Goal: Task Accomplishment & Management: Manage account settings

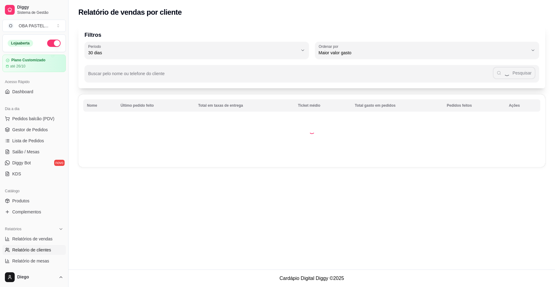
select select "30"
select select "HIGHEST_TOTAL_SPENT_WITH_ORDERS"
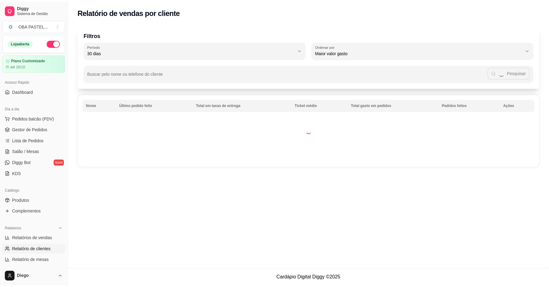
scroll to position [81, 0]
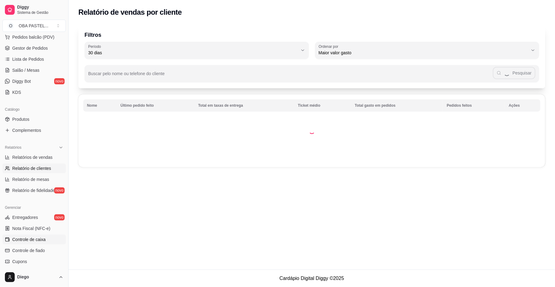
click at [40, 240] on span "Controle de caixa" at bounding box center [28, 239] width 33 height 6
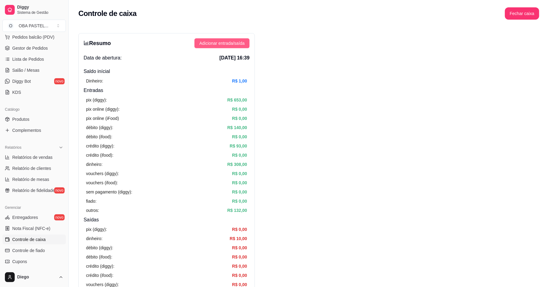
click at [233, 46] on span "Adicionar entrada/saída" at bounding box center [221, 43] width 45 height 7
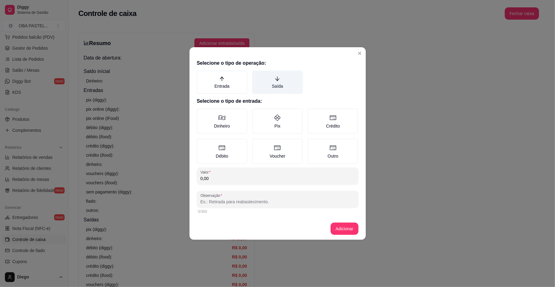
drag, startPoint x: 288, startPoint y: 65, endPoint x: 287, endPoint y: 80, distance: 14.8
click at [288, 66] on h2 "Selecione o tipo de operação:" at bounding box center [278, 62] width 162 height 7
click at [287, 80] on label "Saída" at bounding box center [277, 81] width 51 height 23
click at [257, 75] on button "Saída" at bounding box center [254, 72] width 5 height 5
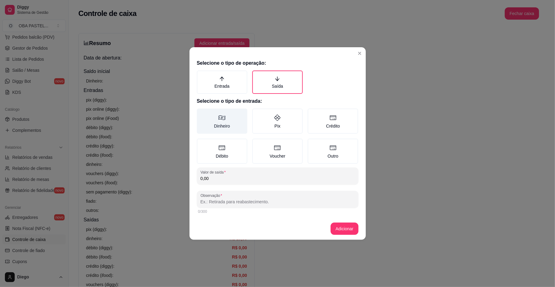
click at [234, 119] on label "Dinheiro" at bounding box center [222, 120] width 51 height 25
click at [202, 113] on button "Dinheiro" at bounding box center [199, 110] width 5 height 5
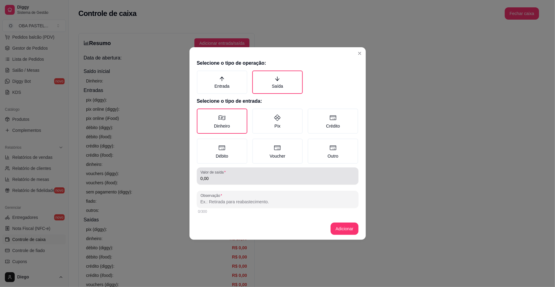
click at [238, 178] on input "0,00" at bounding box center [278, 178] width 154 height 6
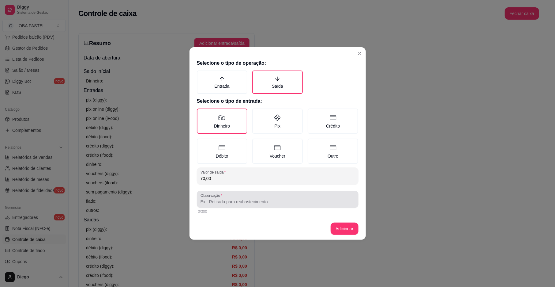
type input "70,00"
click at [248, 195] on div at bounding box center [278, 199] width 154 height 12
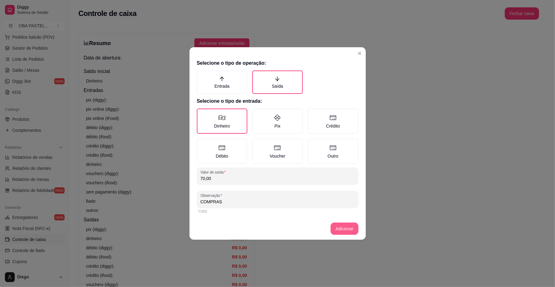
type input "COMPRAS"
click at [346, 235] on footer "Adicionar" at bounding box center [278, 228] width 176 height 22
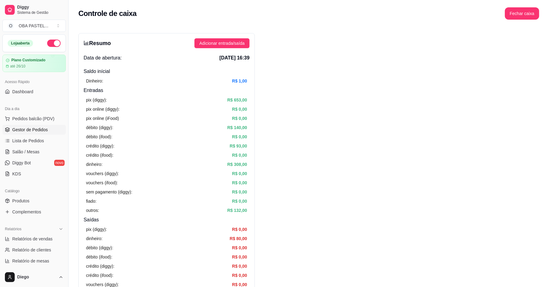
click at [42, 131] on span "Gestor de Pedidos" at bounding box center [30, 129] width 36 height 6
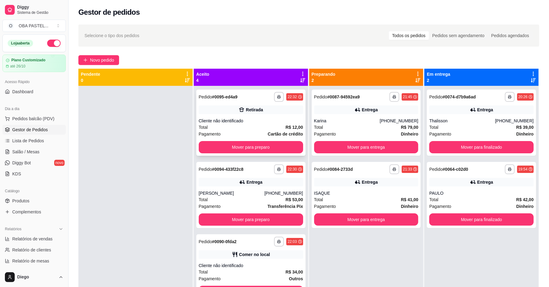
click at [242, 122] on div "Cliente não identificado" at bounding box center [251, 121] width 104 height 6
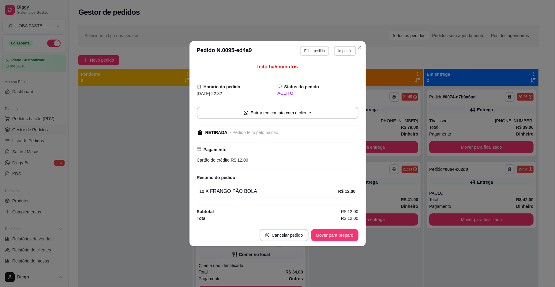
click at [319, 47] on button "Editar pedido" at bounding box center [314, 51] width 29 height 10
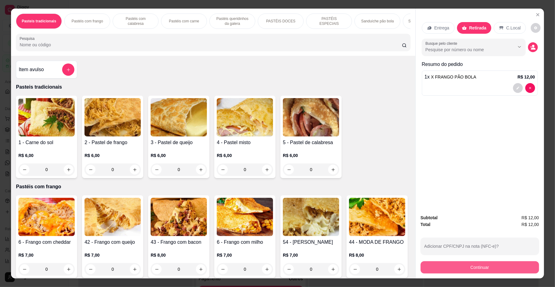
click at [477, 271] on button "Continuar" at bounding box center [480, 267] width 119 height 12
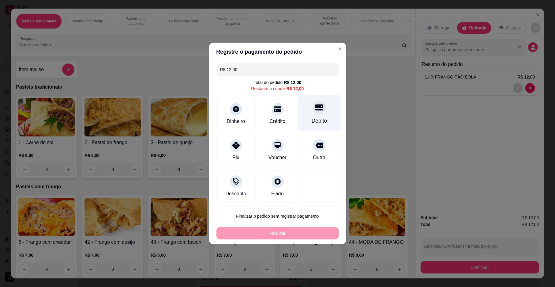
click at [312, 119] on div "Débito" at bounding box center [319, 121] width 16 height 8
type input "R$ 0,00"
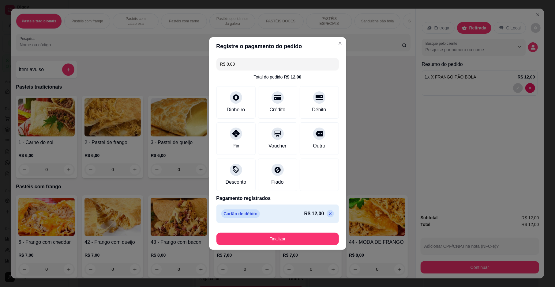
drag, startPoint x: 311, startPoint y: 231, endPoint x: 314, endPoint y: 234, distance: 4.1
click at [312, 231] on div "Finalizar" at bounding box center [278, 237] width 122 height 15
click at [317, 239] on button "Finalizar" at bounding box center [278, 238] width 122 height 12
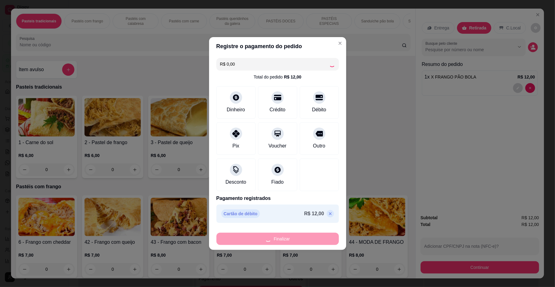
type input "0"
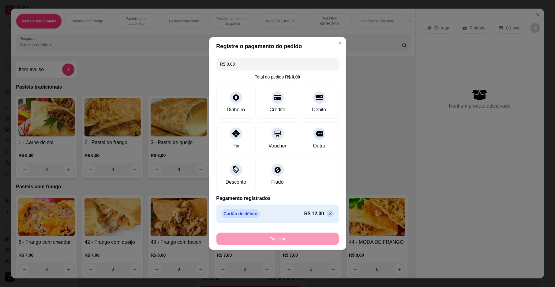
type input "-R$ 12,00"
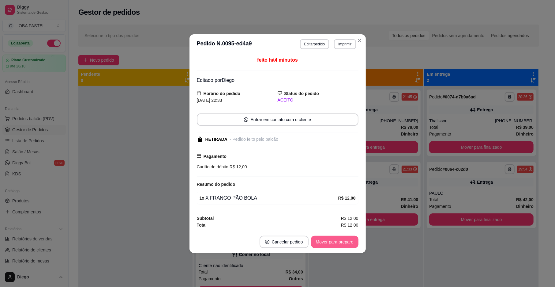
click at [334, 242] on button "Mover para preparo" at bounding box center [334, 242] width 47 height 12
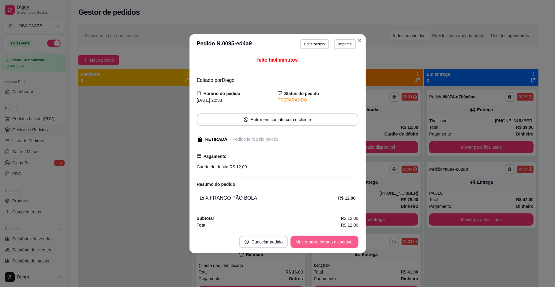
click at [334, 242] on button "Mover para retirada disponível" at bounding box center [325, 242] width 68 height 12
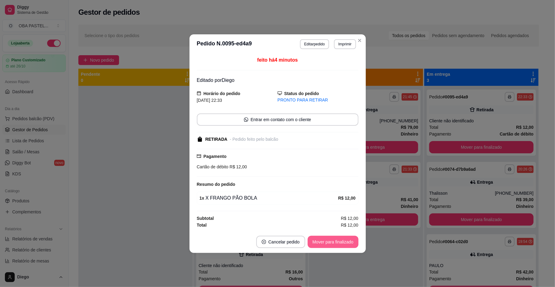
click at [334, 242] on button "Mover para finalizado" at bounding box center [333, 242] width 51 height 12
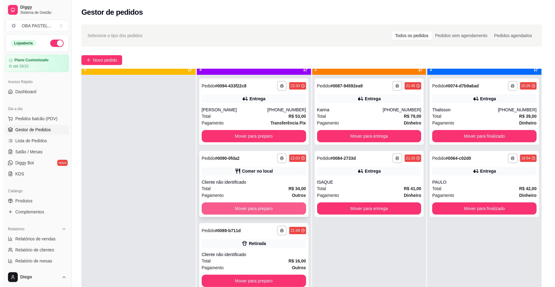
scroll to position [17, 0]
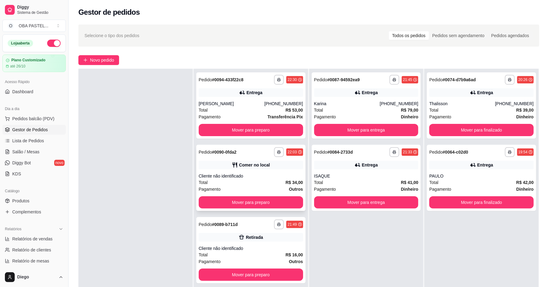
click at [265, 178] on div "Cliente não identificado" at bounding box center [251, 176] width 104 height 6
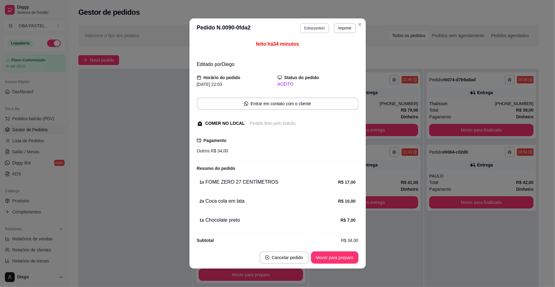
click at [310, 29] on button "Editar pedido" at bounding box center [314, 28] width 29 height 10
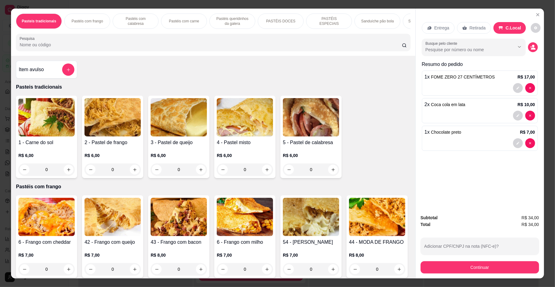
click at [494, 268] on button "Continuar" at bounding box center [480, 267] width 119 height 12
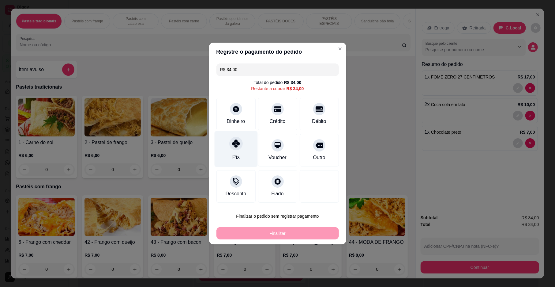
click at [232, 142] on icon at bounding box center [236, 143] width 8 height 8
type input "R$ 0,00"
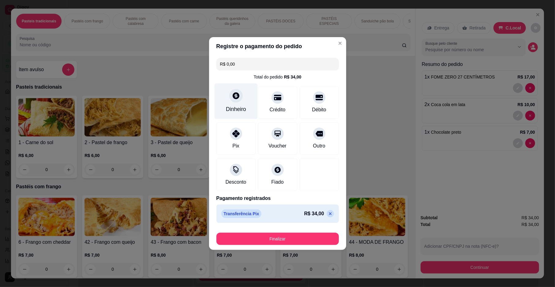
click at [233, 105] on div "Dinheiro" at bounding box center [236, 109] width 20 height 8
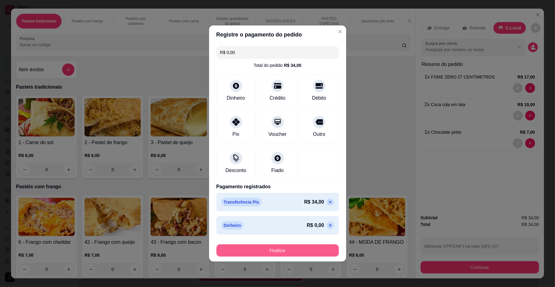
click at [273, 249] on button "Finalizar" at bounding box center [278, 250] width 122 height 12
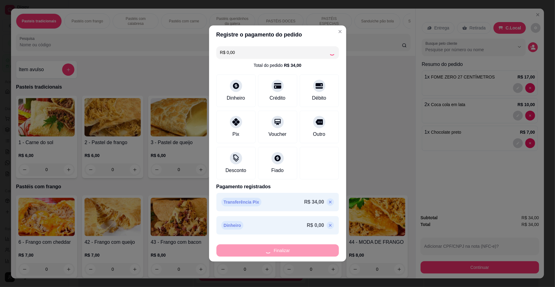
type input "0"
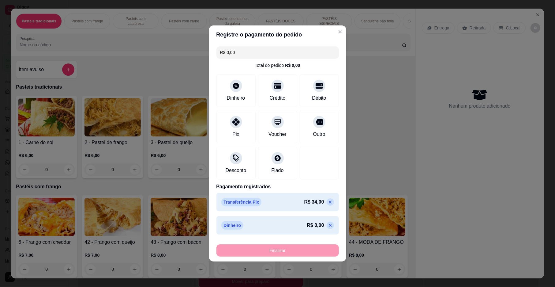
type input "-R$ 34,00"
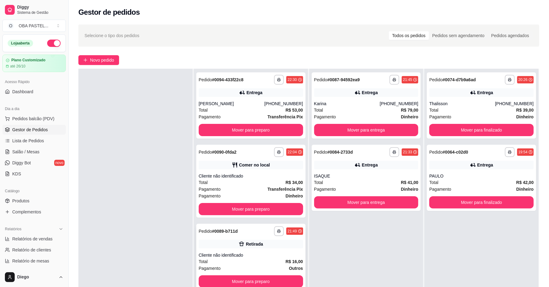
click at [253, 255] on div "Cliente não identificado" at bounding box center [251, 255] width 104 height 6
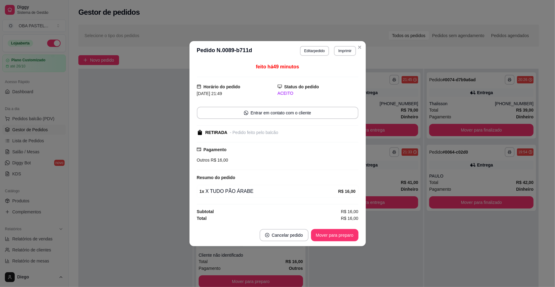
click at [326, 228] on footer "Cancelar pedido Mover para preparo" at bounding box center [278, 235] width 176 height 22
click at [327, 236] on button "Mover para preparo" at bounding box center [334, 235] width 47 height 12
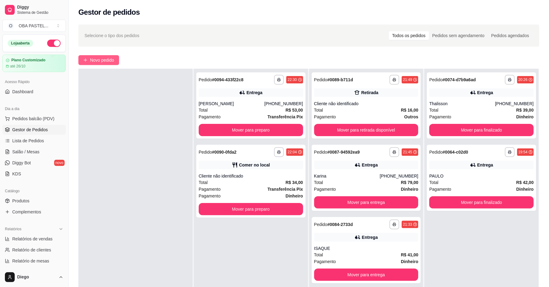
click at [94, 60] on span "Novo pedido" at bounding box center [102, 60] width 24 height 7
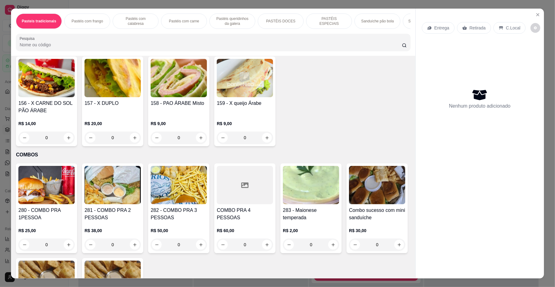
scroll to position [1431, 0]
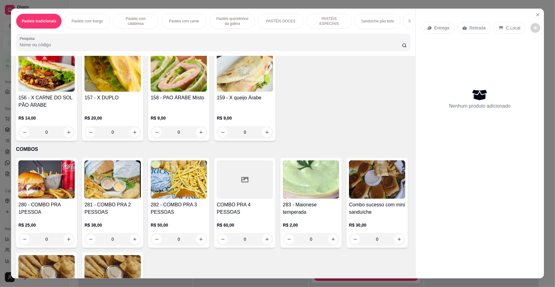
click at [394, 42] on button "increase-product-quantity" at bounding box center [399, 37] width 10 height 10
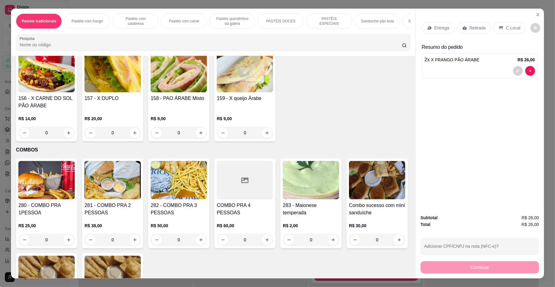
click at [394, 43] on button "increase-product-quantity" at bounding box center [399, 38] width 10 height 10
click at [351, 43] on button "decrease-product-quantity" at bounding box center [356, 38] width 10 height 10
type input "2"
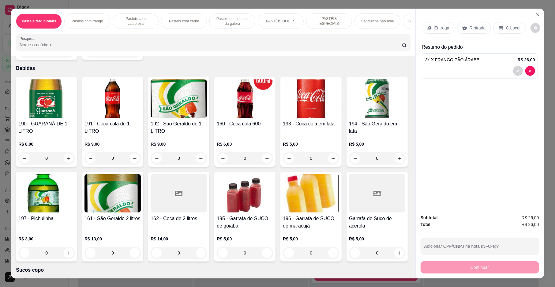
scroll to position [1847, 0]
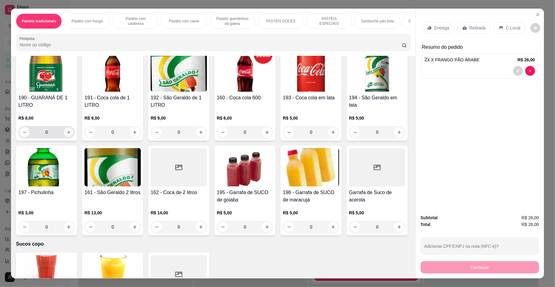
click at [68, 137] on button "increase-product-quantity" at bounding box center [68, 131] width 9 height 9
type input "1"
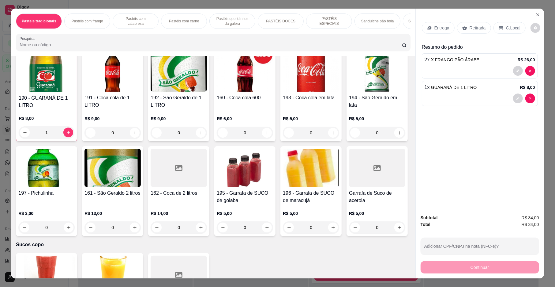
click at [440, 26] on p "Entrega" at bounding box center [442, 28] width 15 height 6
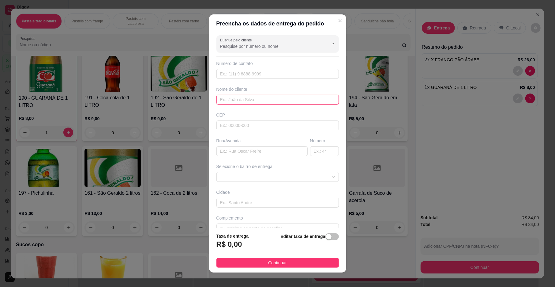
click at [270, 100] on input "text" at bounding box center [278, 100] width 122 height 10
click at [278, 177] on span at bounding box center [277, 176] width 115 height 9
type input "JAPINHA"
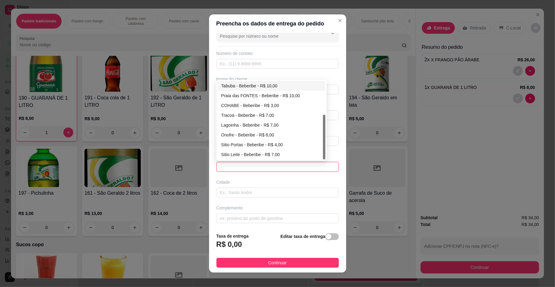
scroll to position [13, 0]
click at [277, 135] on div "Onofre - Beberibe - R$ 8,00" at bounding box center [271, 133] width 100 height 7
type input "Beberibe"
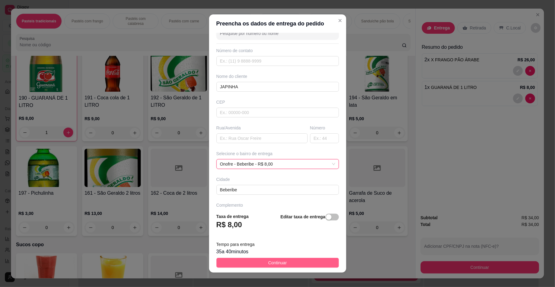
click at [294, 259] on button "Continuar" at bounding box center [278, 263] width 122 height 10
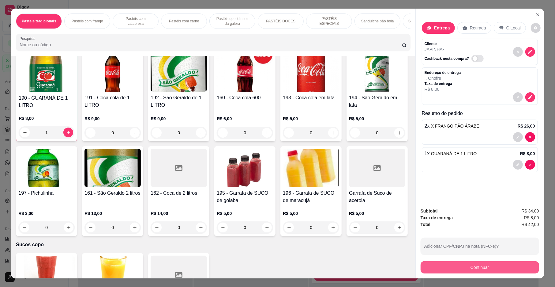
click at [455, 267] on button "Continuar" at bounding box center [480, 267] width 119 height 12
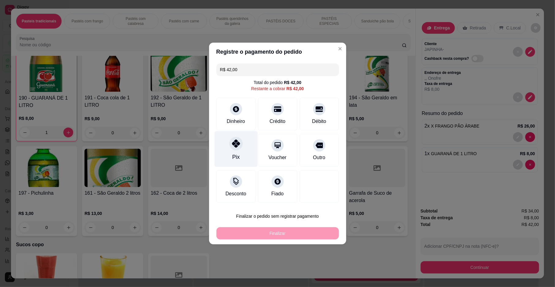
drag, startPoint x: 233, startPoint y: 149, endPoint x: 232, endPoint y: 153, distance: 4.2
click at [233, 149] on div at bounding box center [235, 143] width 13 height 13
type input "R$ 0,00"
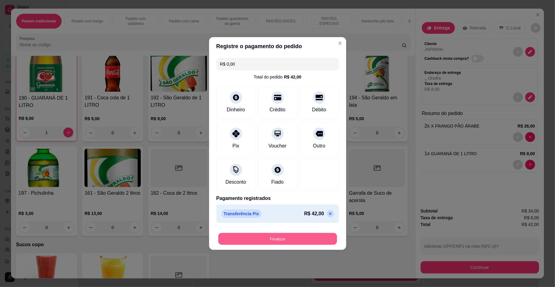
click at [271, 240] on button "Finalizar" at bounding box center [277, 239] width 119 height 12
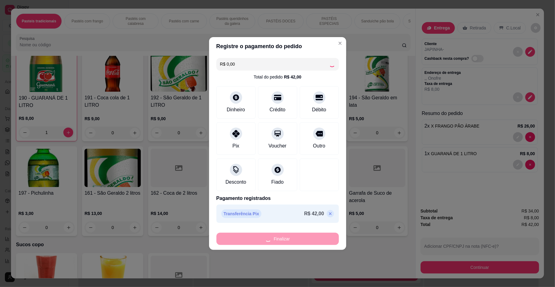
type input "0"
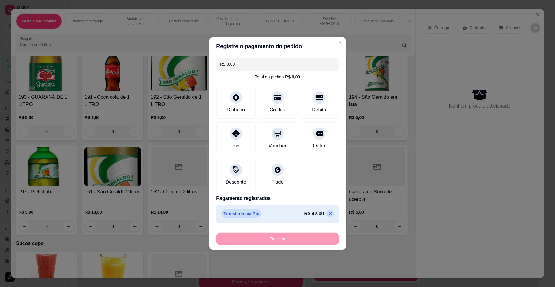
type input "-R$ 42,00"
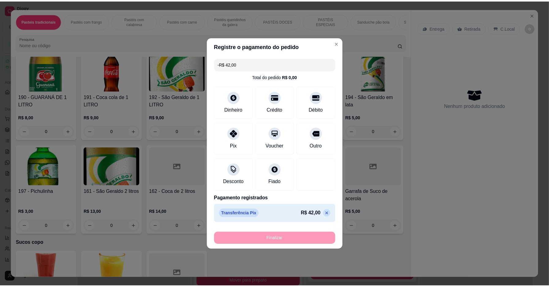
scroll to position [1846, 0]
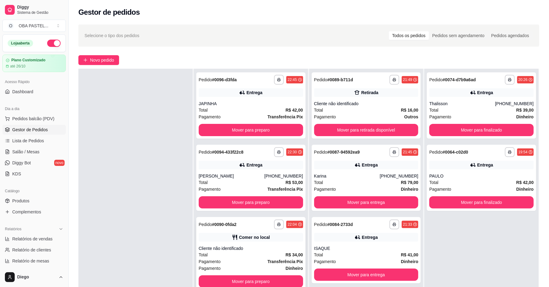
click at [279, 261] on strong "Transferência Pix" at bounding box center [286, 261] width 36 height 5
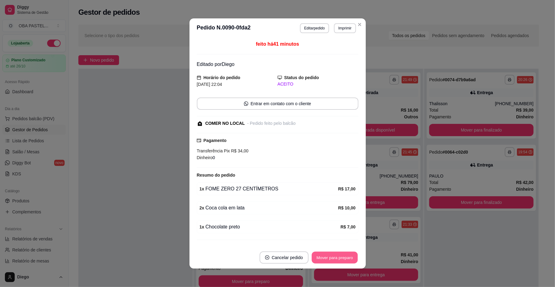
click at [340, 257] on button "Mover para preparo" at bounding box center [335, 257] width 46 height 12
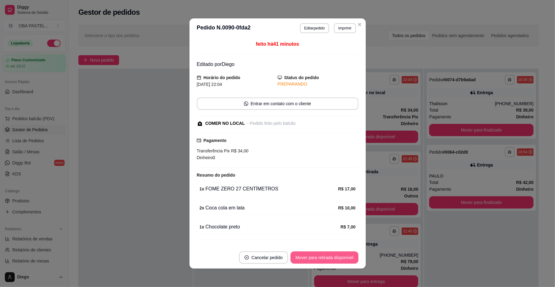
click at [342, 258] on button "Mover para retirada disponível" at bounding box center [325, 257] width 68 height 12
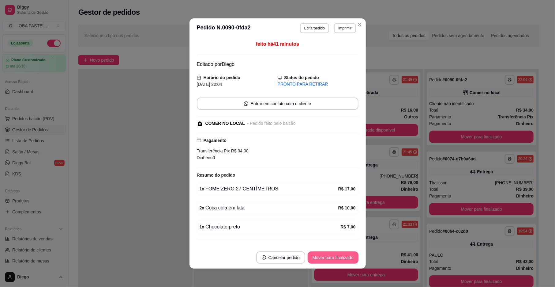
click at [345, 256] on button "Mover para finalizado" at bounding box center [333, 257] width 51 height 12
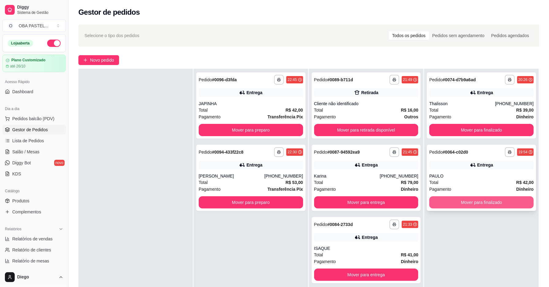
click at [479, 204] on button "Mover para finalizado" at bounding box center [481, 202] width 104 height 12
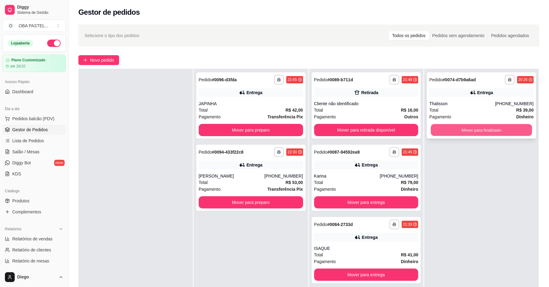
click at [463, 127] on button "Mover para finalizado" at bounding box center [481, 130] width 101 height 12
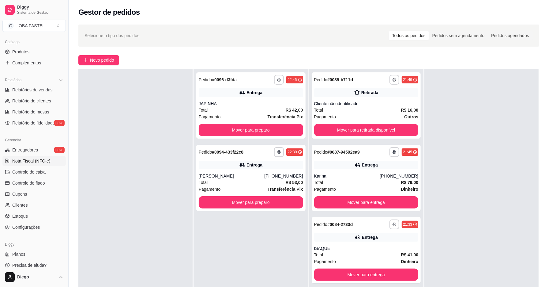
scroll to position [154, 0]
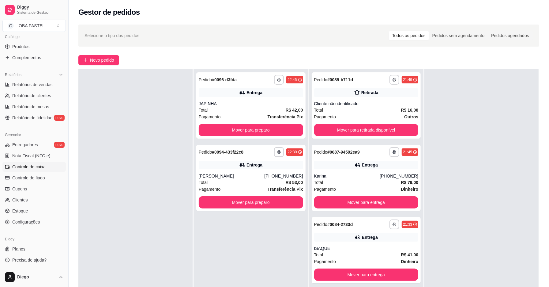
click at [38, 168] on span "Controle de caixa" at bounding box center [28, 167] width 33 height 6
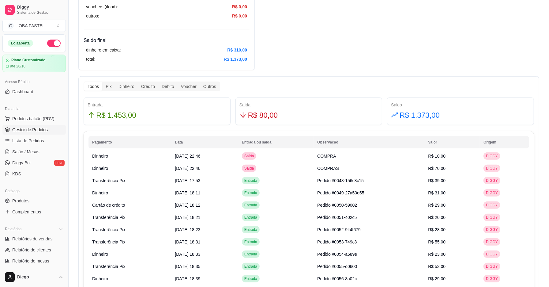
click at [24, 132] on span "Gestor de Pedidos" at bounding box center [30, 129] width 36 height 6
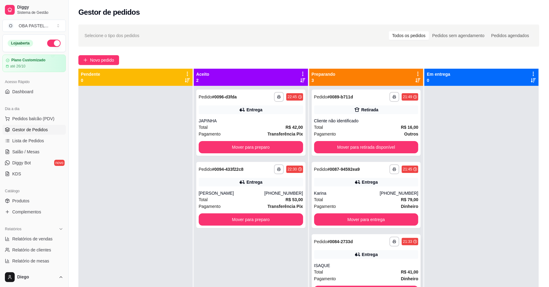
click at [332, 267] on div "ISAQUE" at bounding box center [366, 265] width 104 height 6
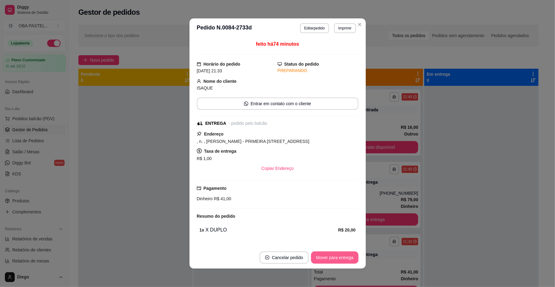
click at [327, 258] on button "Mover para entrega" at bounding box center [334, 257] width 47 height 12
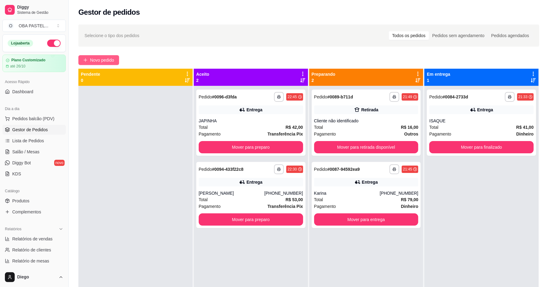
click at [107, 57] on span "Novo pedido" at bounding box center [102, 60] width 24 height 7
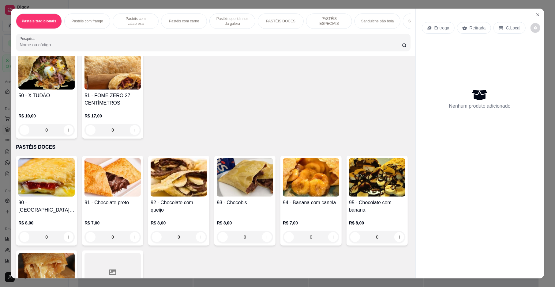
scroll to position [747, 0]
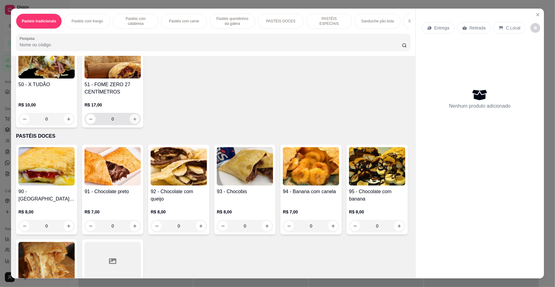
click at [135, 124] on button "increase-product-quantity" at bounding box center [135, 119] width 10 height 10
type input "1"
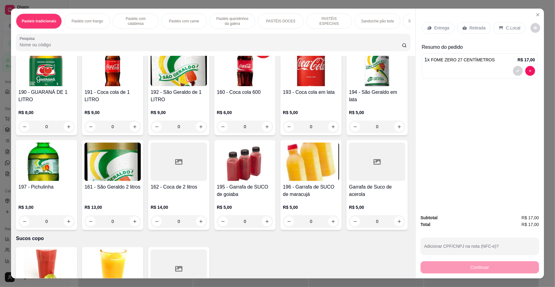
scroll to position [1889, 0]
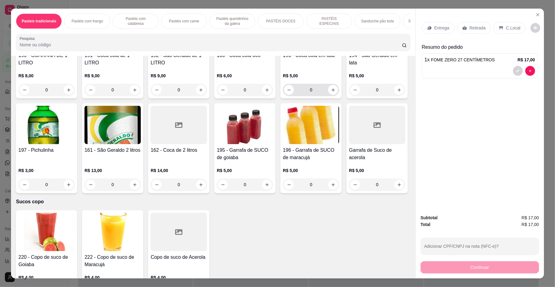
click at [335, 96] on div "0" at bounding box center [311, 90] width 54 height 12
click at [332, 95] on button "increase-product-quantity" at bounding box center [333, 90] width 10 height 10
type input "1"
click at [440, 29] on p "Entrega" at bounding box center [442, 28] width 15 height 6
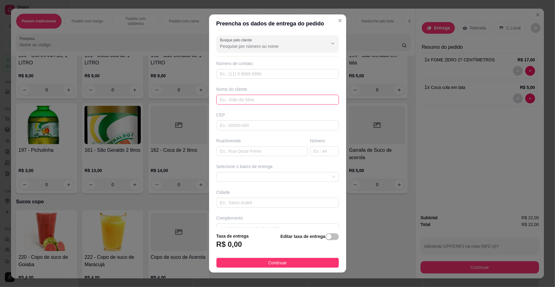
click at [246, 97] on input "text" at bounding box center [278, 100] width 122 height 10
click at [243, 104] on input "text" at bounding box center [278, 100] width 122 height 10
click at [255, 101] on input "text" at bounding box center [278, 100] width 122 height 10
type input "GUI"
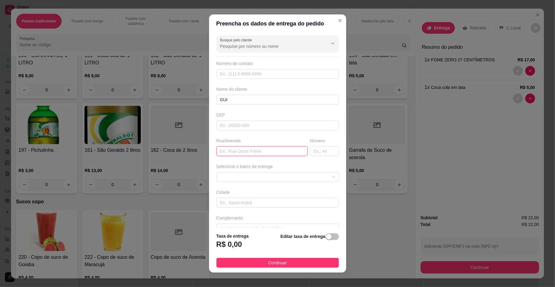
click at [247, 156] on input "text" at bounding box center [262, 151] width 91 height 10
click at [253, 155] on input "text" at bounding box center [262, 151] width 91 height 10
type input "[PERSON_NAME] CONCEIÇAO"
click at [310, 153] on input "text" at bounding box center [324, 151] width 29 height 10
click at [274, 175] on span at bounding box center [277, 176] width 115 height 9
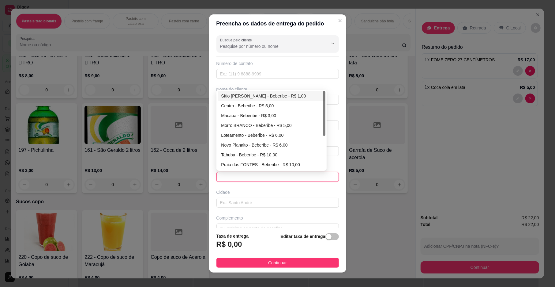
click at [269, 97] on div "Sítio [PERSON_NAME] - Beberibe - R$ 1,00" at bounding box center [271, 95] width 100 height 7
type input "Beberibe"
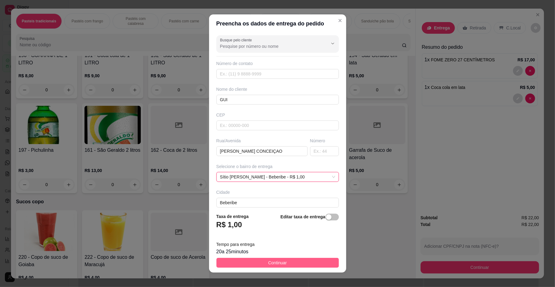
click at [288, 259] on button "Continuar" at bounding box center [278, 263] width 122 height 10
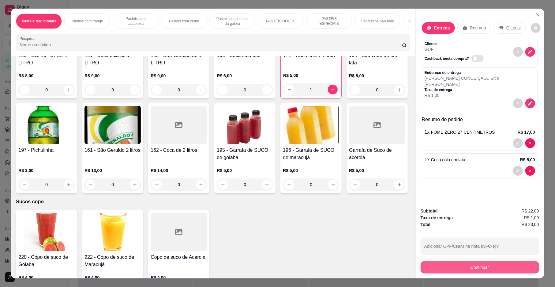
click at [464, 269] on button "Continuar" at bounding box center [480, 267] width 119 height 12
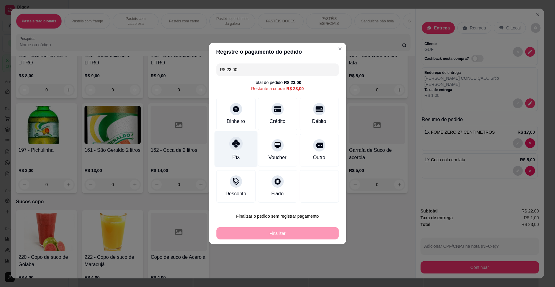
click at [233, 147] on icon at bounding box center [236, 143] width 8 height 8
type input "R$ 0,00"
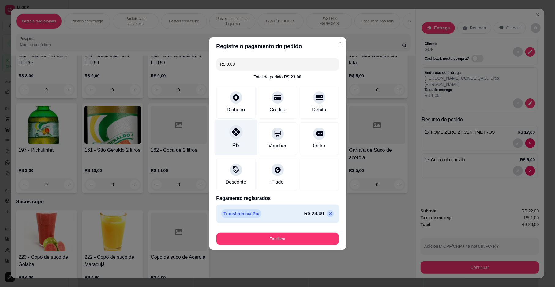
click at [239, 140] on div "Pix" at bounding box center [235, 137] width 43 height 36
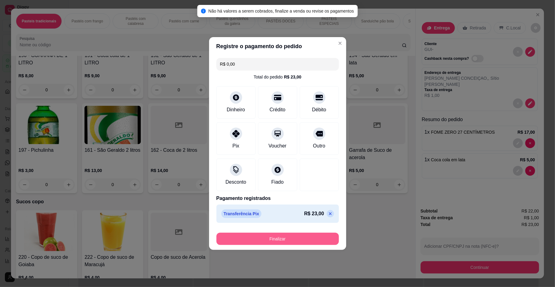
click at [304, 241] on button "Finalizar" at bounding box center [278, 238] width 122 height 12
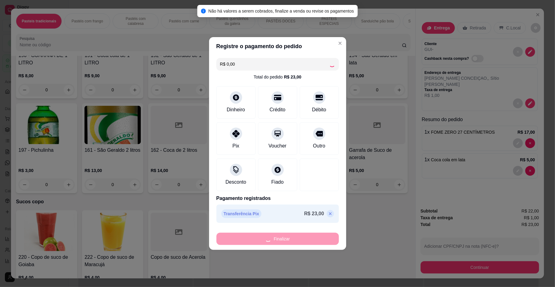
type input "0"
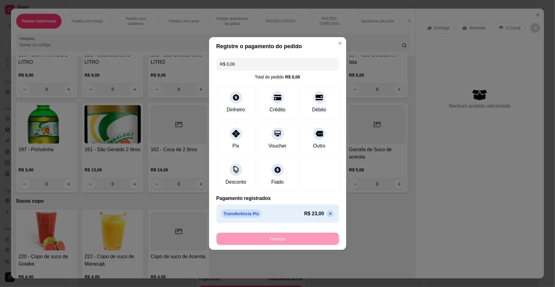
type input "-R$ 23,00"
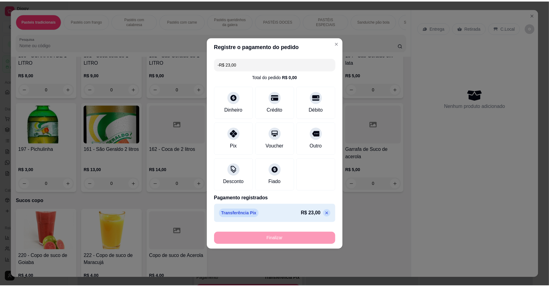
scroll to position [1888, 0]
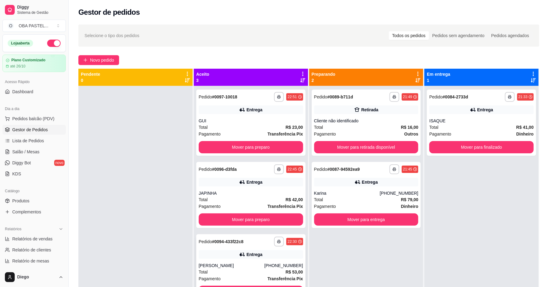
click at [243, 269] on div "Total R$ 53,00" at bounding box center [251, 271] width 104 height 7
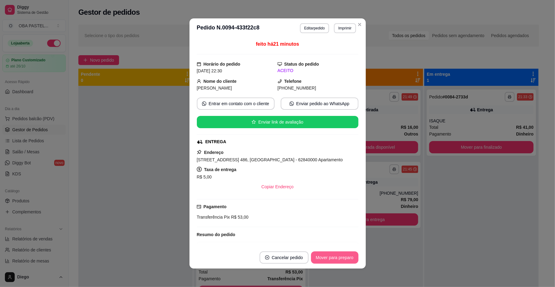
click at [312, 255] on button "Mover para preparo" at bounding box center [334, 257] width 47 height 12
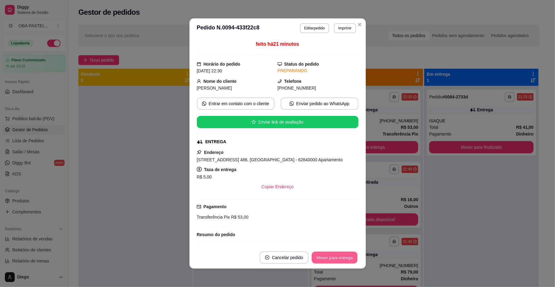
click at [312, 255] on button "Mover para entrega" at bounding box center [335, 257] width 46 height 12
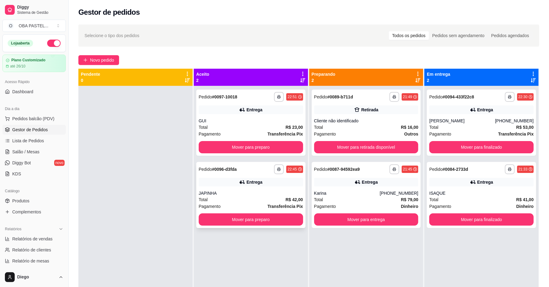
click at [225, 180] on div "Entrega" at bounding box center [251, 182] width 104 height 9
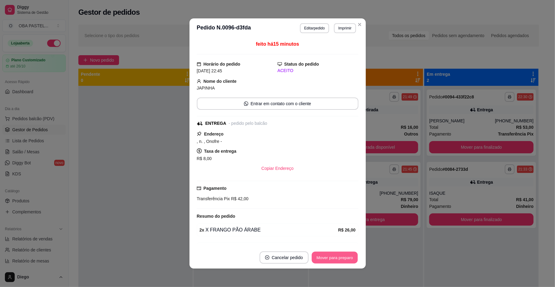
click at [324, 258] on button "Mover para preparo" at bounding box center [335, 257] width 46 height 12
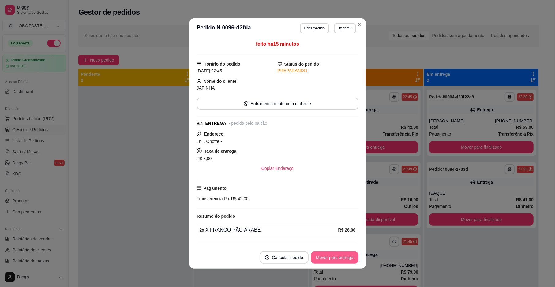
click at [324, 258] on button "Mover para entrega" at bounding box center [334, 257] width 47 height 12
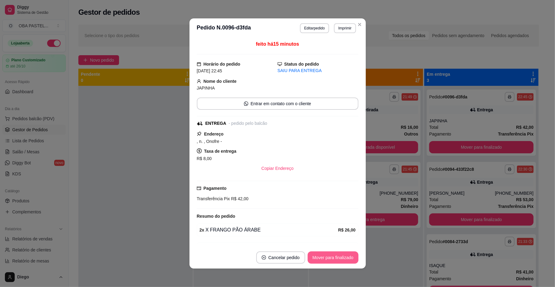
click at [324, 258] on button "Mover para finalizado" at bounding box center [333, 257] width 51 height 12
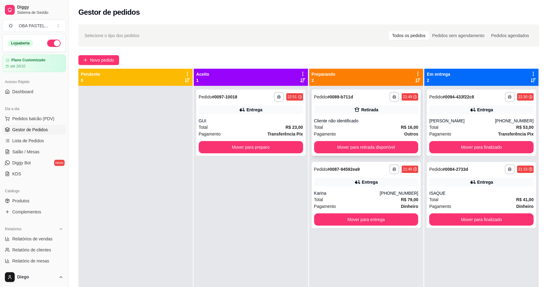
click at [367, 130] on div "Total R$ 16,00" at bounding box center [366, 127] width 104 height 7
click at [456, 122] on div "[PERSON_NAME]" at bounding box center [462, 121] width 66 height 6
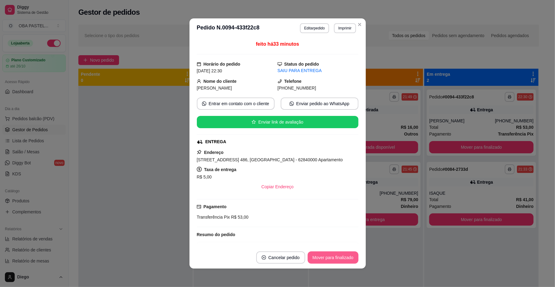
click at [315, 254] on button "Mover para finalizado" at bounding box center [333, 257] width 51 height 12
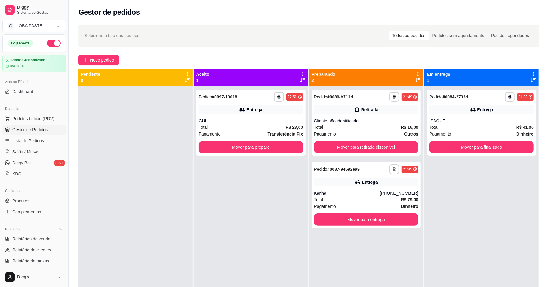
scroll to position [154, 0]
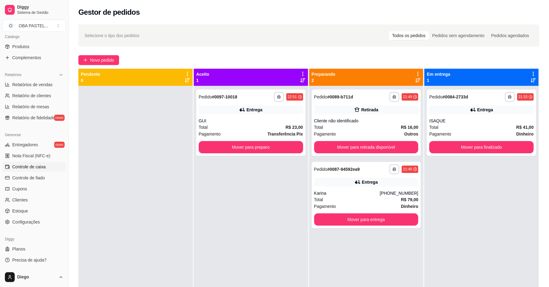
click at [29, 167] on span "Controle de caixa" at bounding box center [28, 167] width 33 height 6
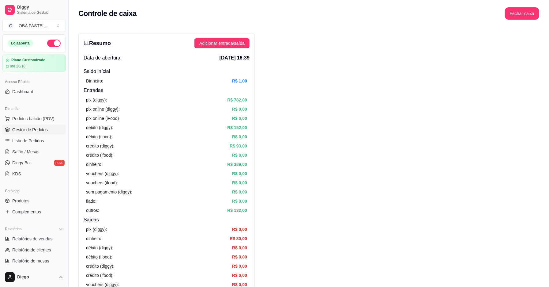
click at [46, 127] on span "Gestor de Pedidos" at bounding box center [30, 129] width 36 height 6
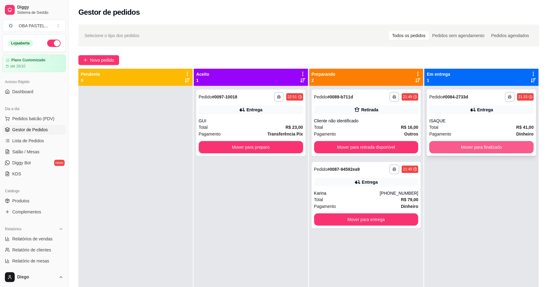
click at [481, 144] on button "Mover para finalizado" at bounding box center [481, 147] width 104 height 12
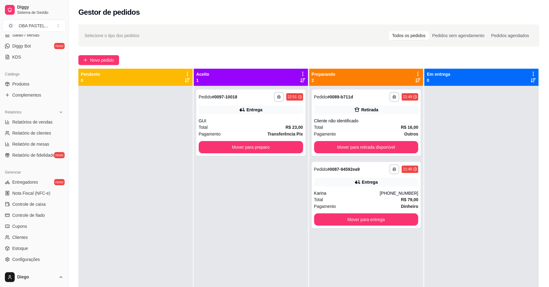
scroll to position [154, 0]
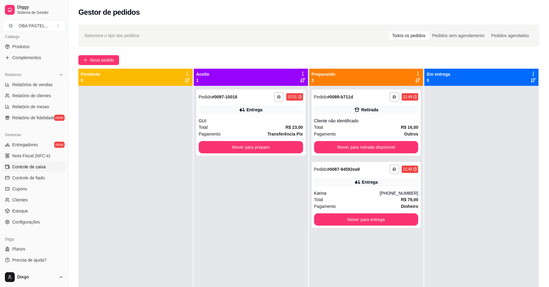
click at [24, 165] on span "Controle de caixa" at bounding box center [28, 167] width 33 height 6
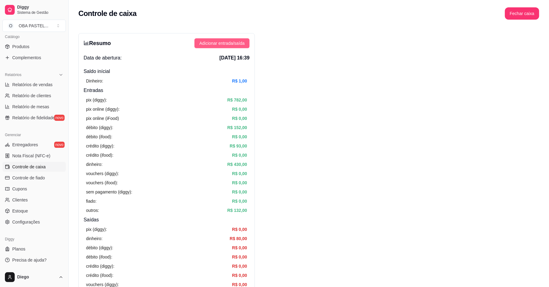
click at [227, 47] on button "Adicionar entrada/saída" at bounding box center [221, 43] width 55 height 10
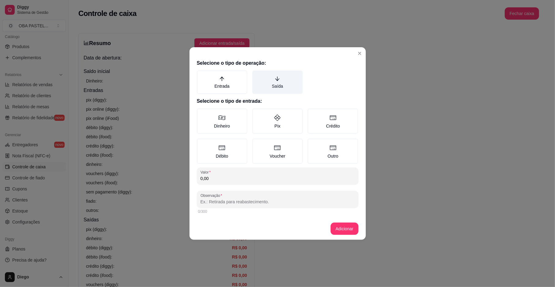
click at [285, 83] on label "Saída" at bounding box center [277, 81] width 51 height 23
click at [257, 75] on button "Saída" at bounding box center [254, 72] width 5 height 5
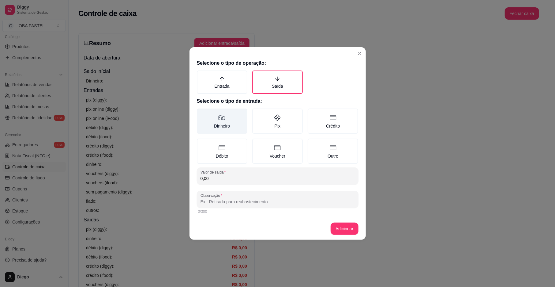
click at [218, 129] on label "Dinheiro" at bounding box center [222, 120] width 51 height 25
click at [202, 113] on button "Dinheiro" at bounding box center [199, 110] width 5 height 5
click at [227, 176] on input "0,00" at bounding box center [278, 178] width 154 height 6
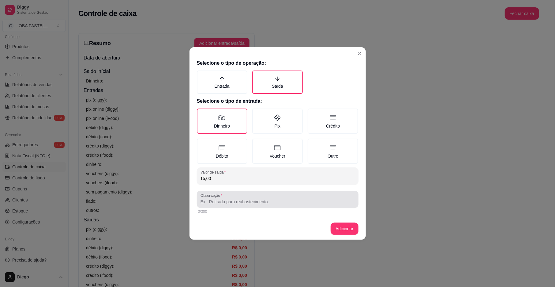
type input "15,00"
click at [239, 196] on div at bounding box center [278, 199] width 154 height 12
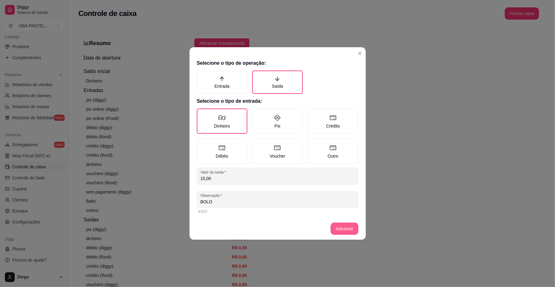
type input "BOLO"
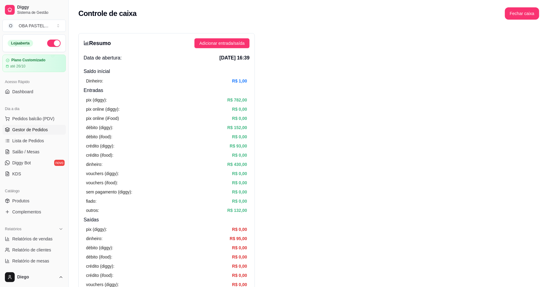
click at [33, 131] on span "Gestor de Pedidos" at bounding box center [30, 129] width 36 height 6
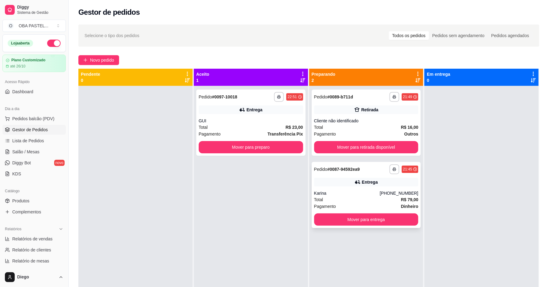
click at [345, 195] on div "Karina" at bounding box center [347, 193] width 66 height 6
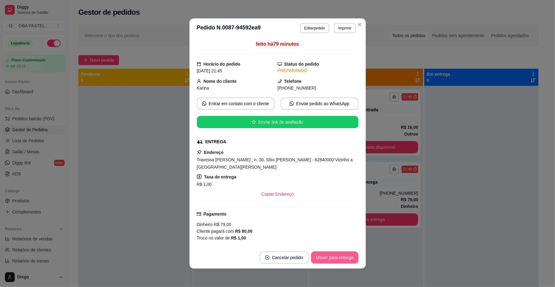
click at [333, 259] on button "Mover para entrega" at bounding box center [334, 257] width 47 height 12
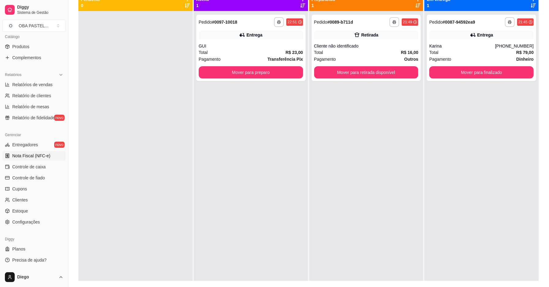
scroll to position [93, 0]
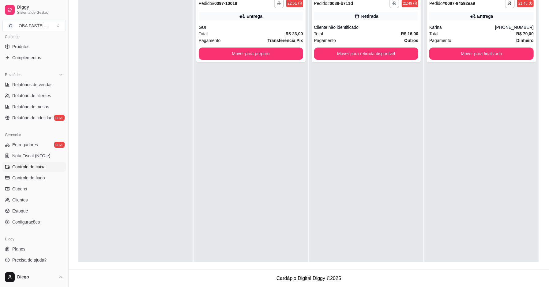
click at [26, 165] on span "Controle de caixa" at bounding box center [28, 167] width 33 height 6
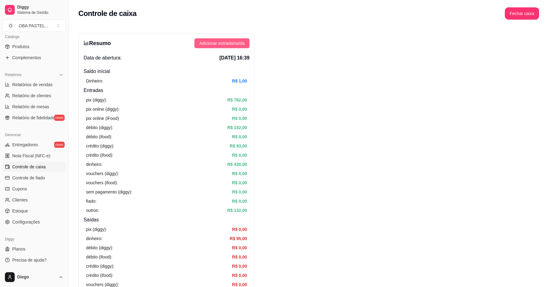
click at [227, 45] on span "Adicionar entrada/saída" at bounding box center [221, 43] width 45 height 7
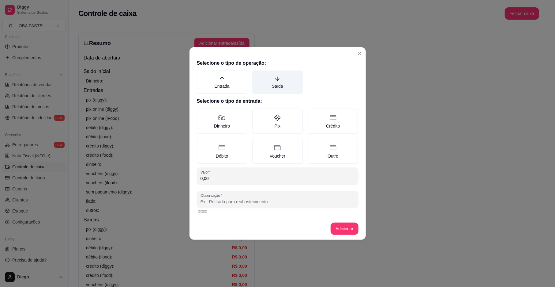
click at [278, 81] on icon "arrow-down" at bounding box center [278, 79] width 6 height 6
click at [257, 75] on button "Saída" at bounding box center [254, 72] width 5 height 5
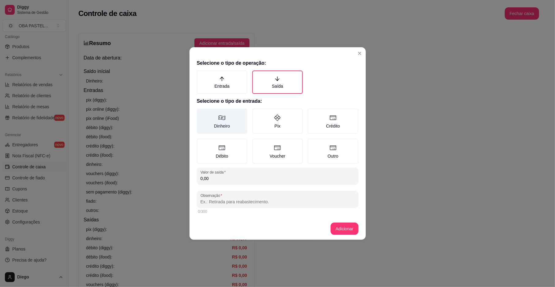
click at [217, 127] on label "Dinheiro" at bounding box center [222, 120] width 51 height 25
click at [202, 113] on button "Dinheiro" at bounding box center [199, 110] width 5 height 5
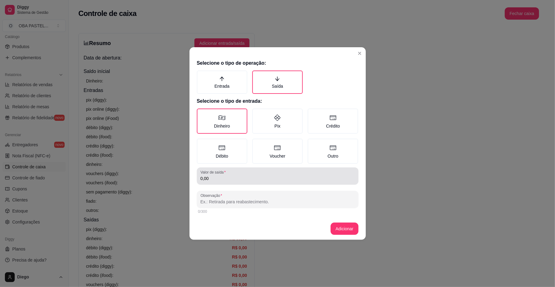
click at [239, 181] on div "0,00" at bounding box center [278, 176] width 154 height 12
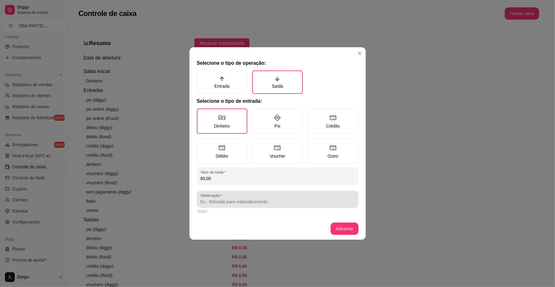
type input "80,00"
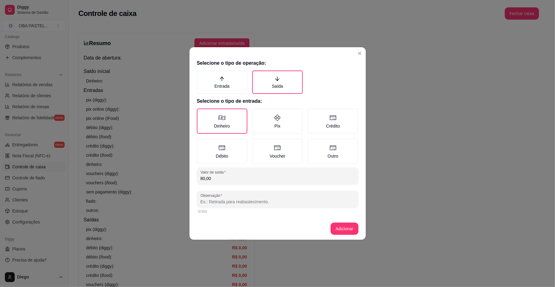
click at [240, 201] on input "Observação" at bounding box center [278, 201] width 154 height 6
type input "[PERSON_NAME]"
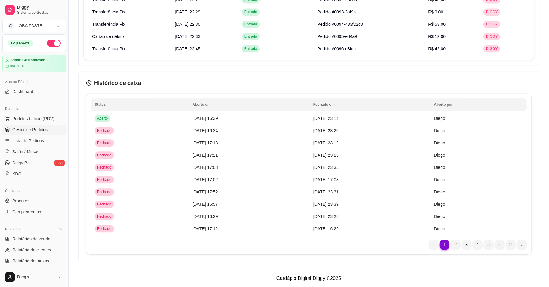
click at [32, 130] on span "Gestor de Pedidos" at bounding box center [30, 129] width 36 height 6
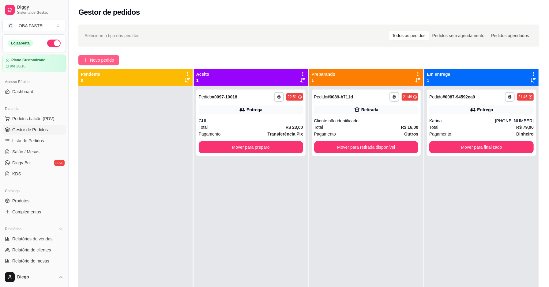
click at [117, 64] on button "Novo pedido" at bounding box center [98, 60] width 41 height 10
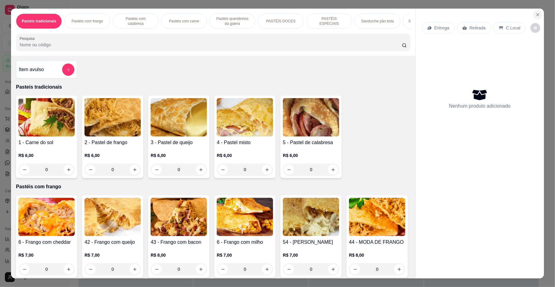
click at [536, 13] on icon "Close" at bounding box center [538, 14] width 5 height 5
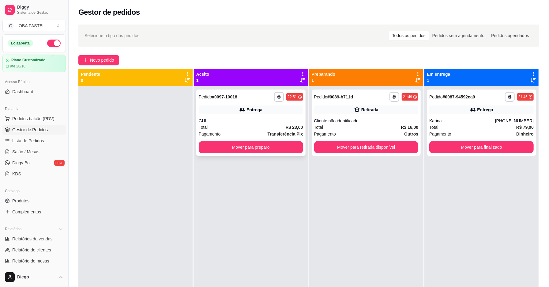
click at [293, 130] on span "R$ 23,00" at bounding box center [294, 127] width 17 height 7
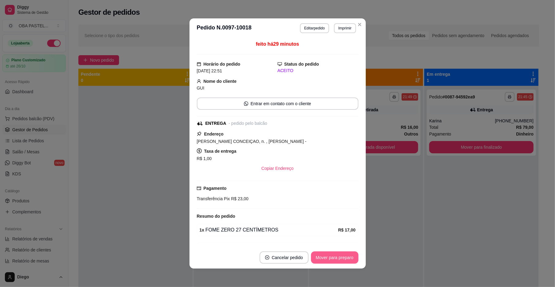
click at [336, 262] on button "Mover para preparo" at bounding box center [334, 257] width 47 height 12
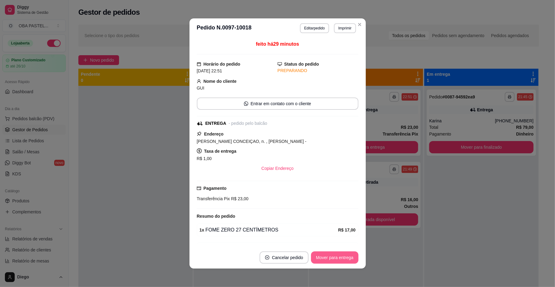
click at [336, 262] on button "Mover para entrega" at bounding box center [334, 257] width 47 height 12
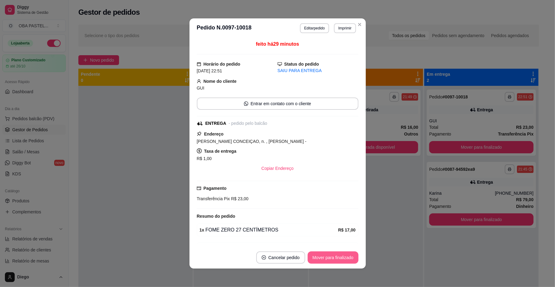
click at [336, 262] on button "Mover para finalizado" at bounding box center [333, 257] width 51 height 12
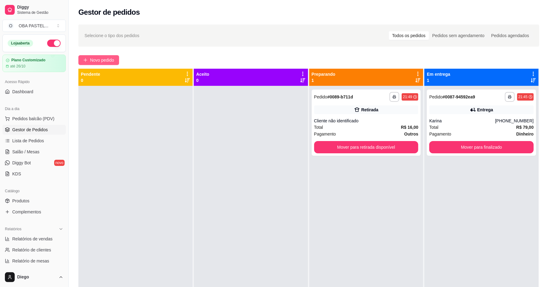
click at [93, 59] on span "Novo pedido" at bounding box center [102, 60] width 24 height 7
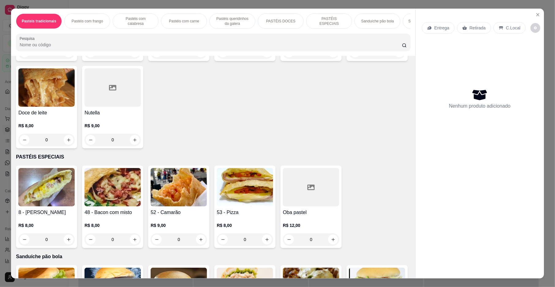
scroll to position [805, 0]
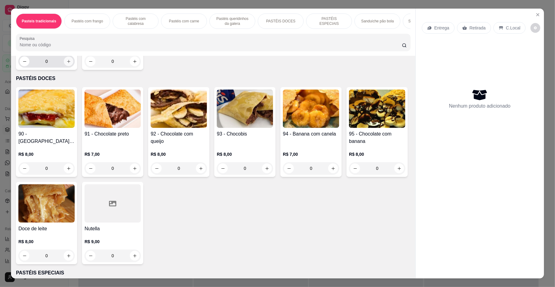
click at [69, 66] on button "increase-product-quantity" at bounding box center [68, 61] width 9 height 9
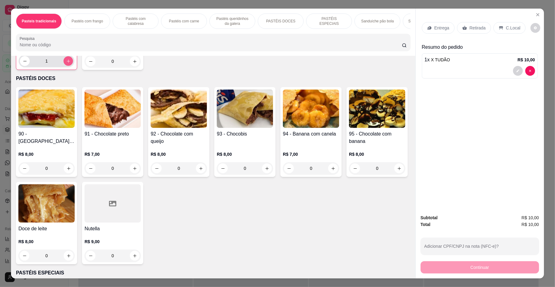
click at [69, 66] on button "increase-product-quantity" at bounding box center [68, 60] width 9 height 9
click at [25, 66] on button "decrease-product-quantity" at bounding box center [25, 61] width 10 height 10
type input "1"
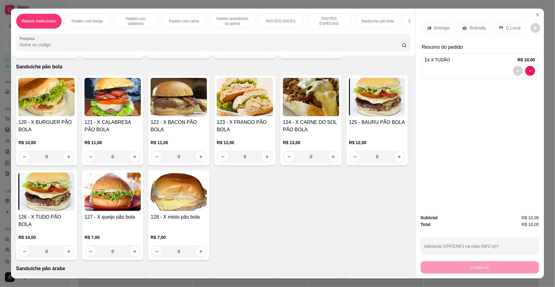
scroll to position [1131, 0]
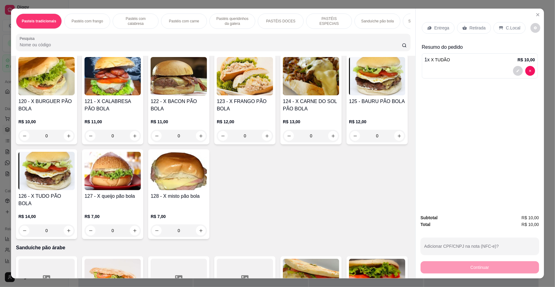
click at [333, 34] on button "increase-product-quantity" at bounding box center [333, 29] width 10 height 10
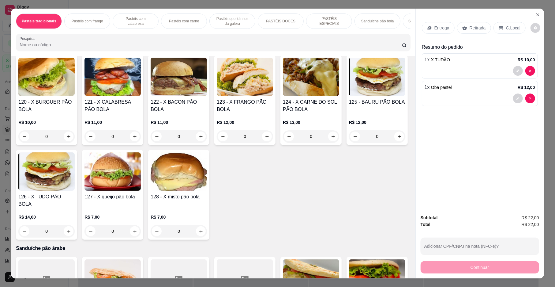
click at [333, 34] on button "increase-product-quantity" at bounding box center [333, 29] width 10 height 10
type input "2"
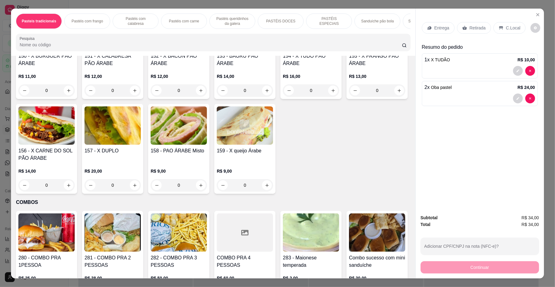
scroll to position [1384, 0]
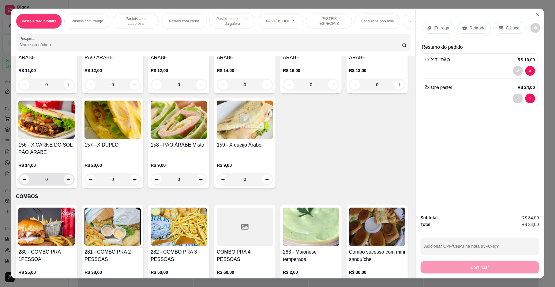
click at [71, 182] on icon "increase-product-quantity" at bounding box center [68, 179] width 5 height 5
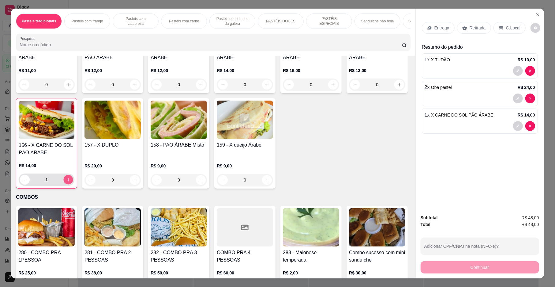
click at [70, 181] on icon "increase-product-quantity" at bounding box center [68, 179] width 3 height 3
type input "2"
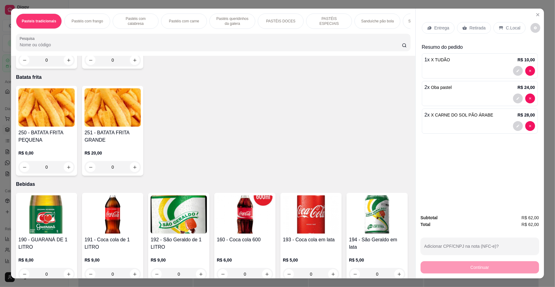
scroll to position [1721, 0]
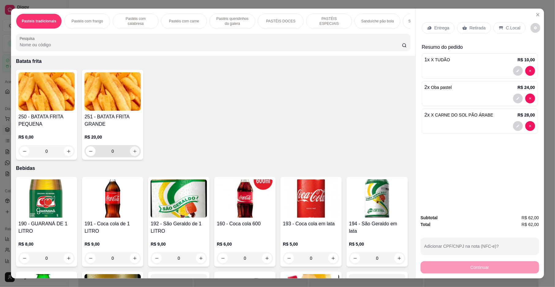
click at [134, 156] on button "increase-product-quantity" at bounding box center [134, 150] width 9 height 9
type input "1"
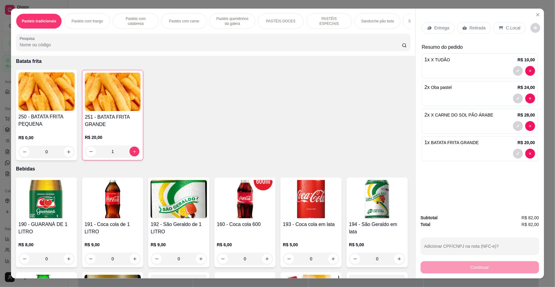
click at [470, 26] on p "Retirada" at bounding box center [478, 28] width 16 height 6
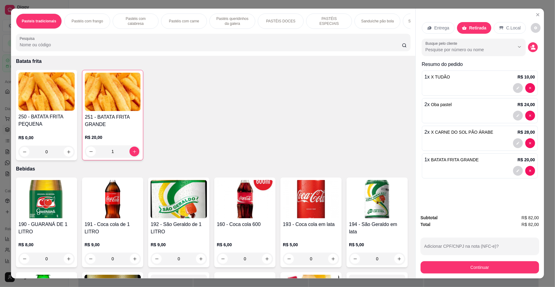
click at [458, 256] on div "Subtotal R$ 82,00 Total R$ 82,00 Adicionar CPF/CNPJ na nota (NFC-e)? Continuar" at bounding box center [480, 243] width 119 height 59
click at [483, 269] on button "Continuar" at bounding box center [480, 267] width 119 height 12
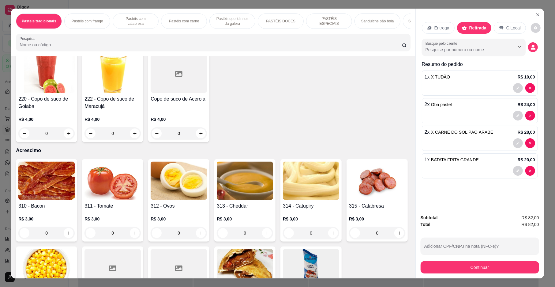
scroll to position [2027, 0]
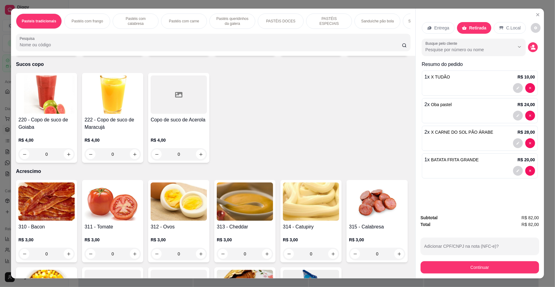
click at [203, 50] on icon "increase-product-quantity" at bounding box center [201, 47] width 5 height 5
type input "1"
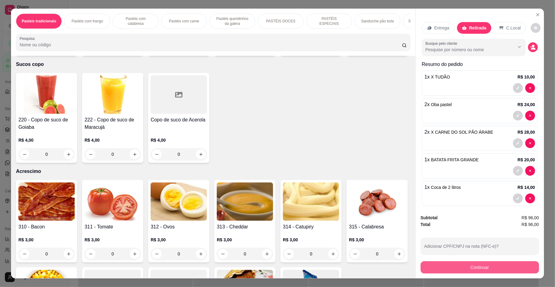
click at [461, 266] on button "Continuar" at bounding box center [480, 267] width 119 height 12
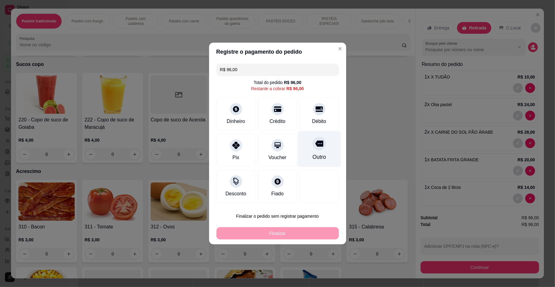
click at [315, 147] on icon at bounding box center [319, 143] width 8 height 8
type input "R$ 0,00"
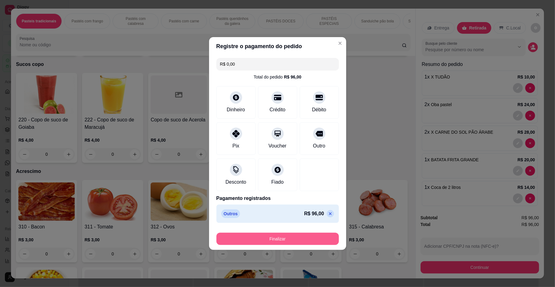
click at [303, 243] on button "Finalizar" at bounding box center [278, 238] width 122 height 12
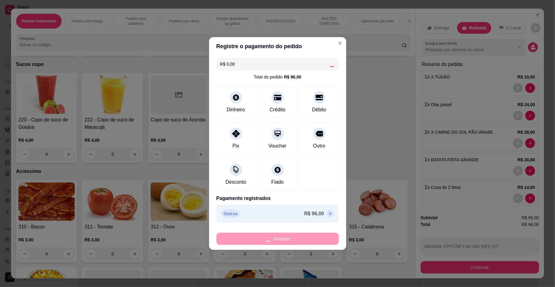
type input "0"
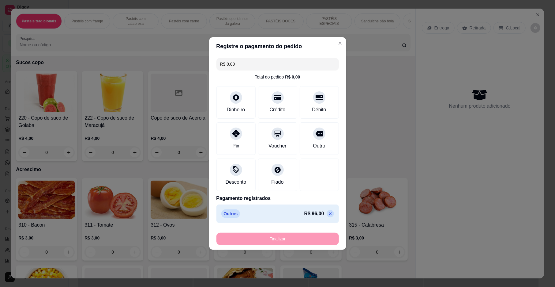
type input "-R$ 96,00"
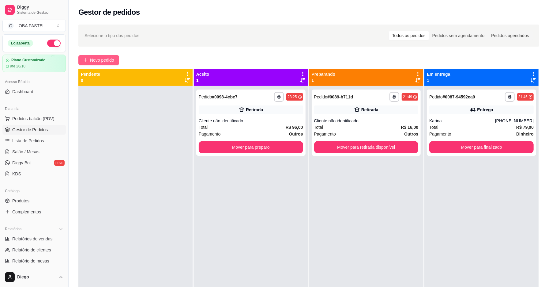
click at [97, 60] on span "Novo pedido" at bounding box center [102, 60] width 24 height 7
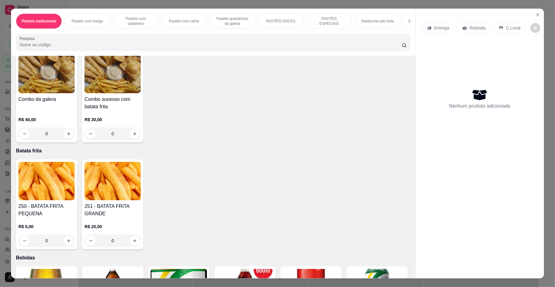
scroll to position [1641, 0]
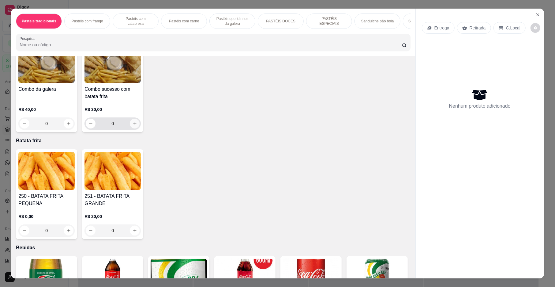
click at [140, 128] on button "increase-product-quantity" at bounding box center [135, 124] width 10 height 10
type input "1"
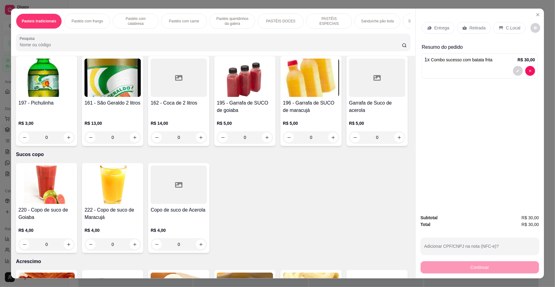
scroll to position [1963, 0]
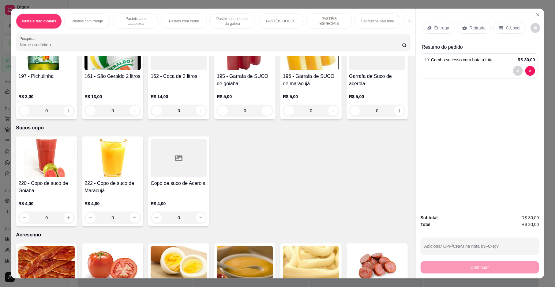
click at [329, 21] on button "increase-product-quantity" at bounding box center [333, 15] width 9 height 9
type input "2"
click at [437, 27] on p "Entrega" at bounding box center [442, 28] width 15 height 6
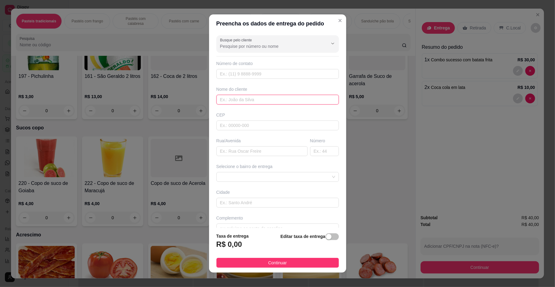
click at [241, 100] on input "text" at bounding box center [278, 100] width 122 height 10
click at [243, 175] on span at bounding box center [277, 176] width 115 height 9
type input "LARI"
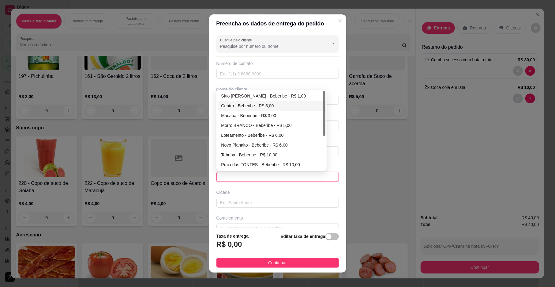
click at [249, 106] on div "Centro - Beberibe - R$ 5,00" at bounding box center [271, 105] width 100 height 7
type input "Beberibe"
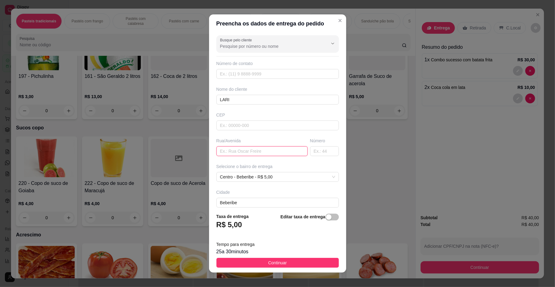
click at [249, 155] on input "text" at bounding box center [262, 151] width 91 height 10
type input "[PERSON_NAME]"
click at [310, 153] on input "text" at bounding box center [324, 151] width 29 height 10
type input "62"
click at [259, 258] on button "Continuar" at bounding box center [278, 263] width 122 height 10
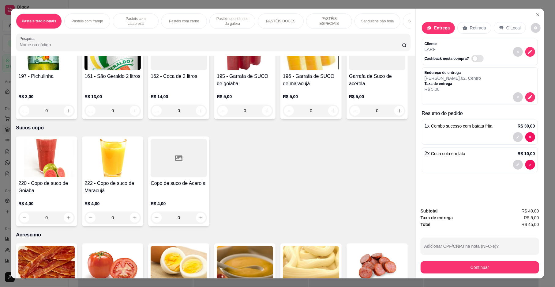
drag, startPoint x: 451, startPoint y: 281, endPoint x: 455, endPoint y: 265, distance: 15.9
click at [451, 278] on div "Pasteis tradicionais Pastéis com frango Pastéis com calabresa Pastéis com carne…" at bounding box center [277, 143] width 555 height 287
type input "0"
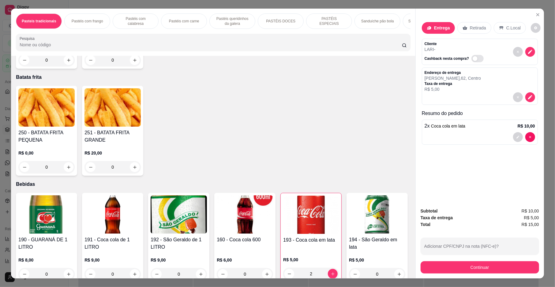
scroll to position [1676, 0]
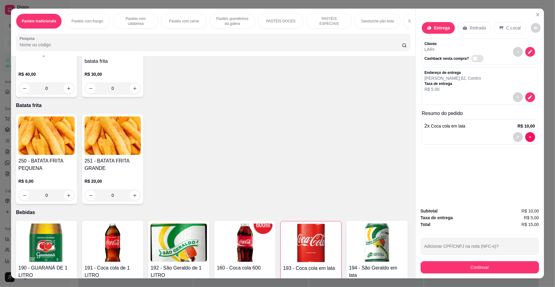
type input "1"
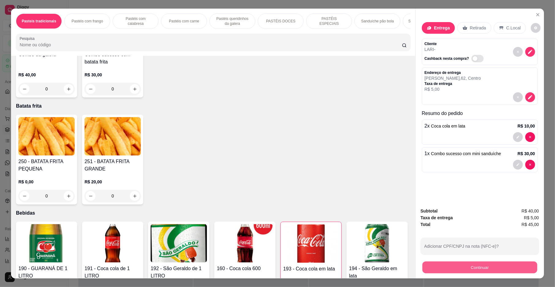
click at [468, 269] on button "Continuar" at bounding box center [480, 267] width 115 height 12
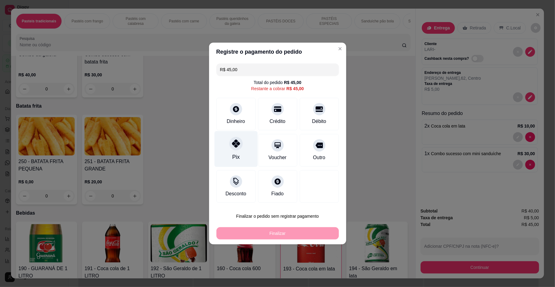
click at [239, 154] on div "Pix" at bounding box center [235, 149] width 43 height 36
type input "R$ 0,00"
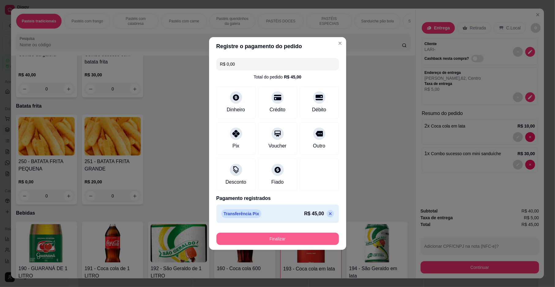
click at [270, 242] on button "Finalizar" at bounding box center [278, 238] width 122 height 12
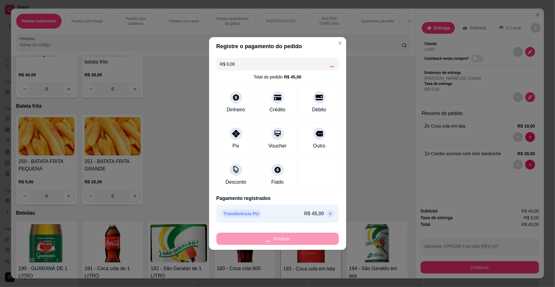
type input "0"
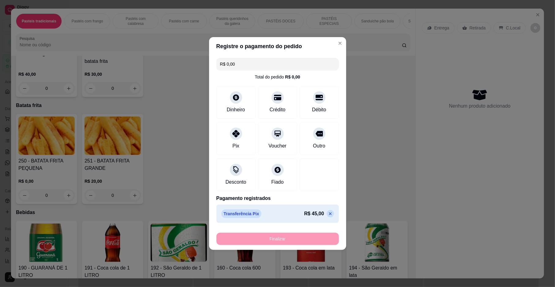
type input "-R$ 45,00"
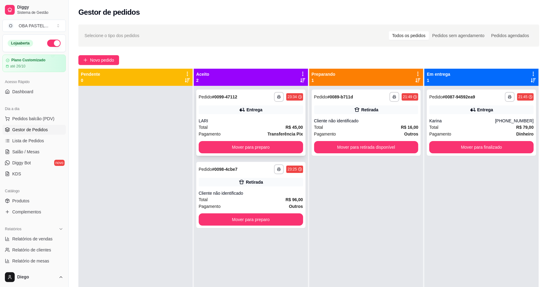
click at [238, 122] on div "LARI" at bounding box center [251, 121] width 104 height 6
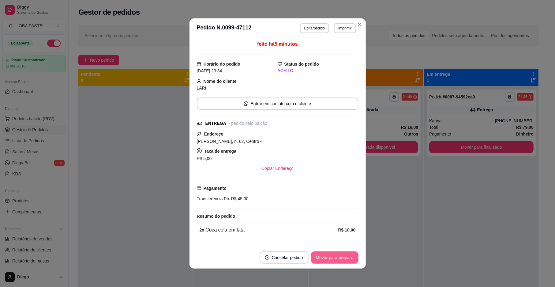
click at [316, 257] on button "Mover para preparo" at bounding box center [334, 257] width 47 height 12
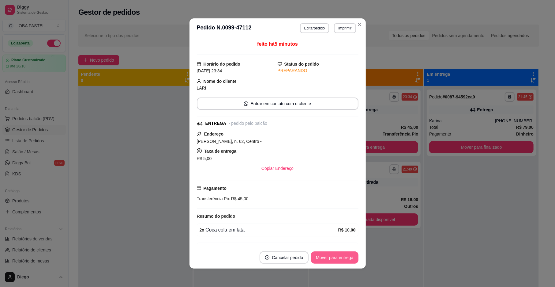
click at [317, 257] on button "Mover para entrega" at bounding box center [334, 257] width 47 height 12
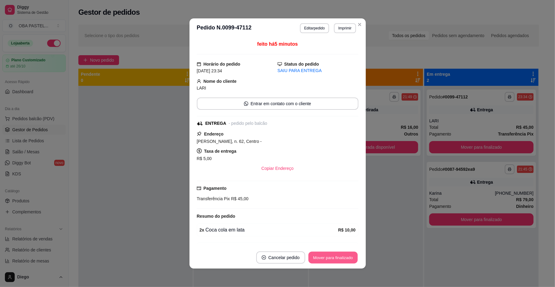
click at [317, 257] on button "Mover para finalizado" at bounding box center [332, 257] width 49 height 12
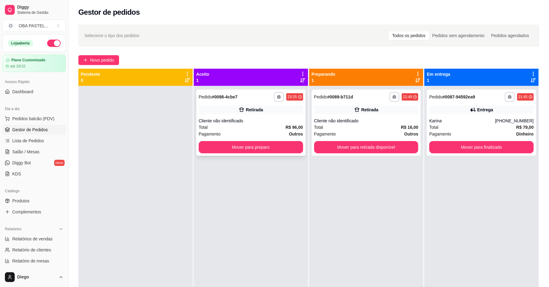
click at [239, 119] on div "Cliente não identificado" at bounding box center [251, 121] width 104 height 6
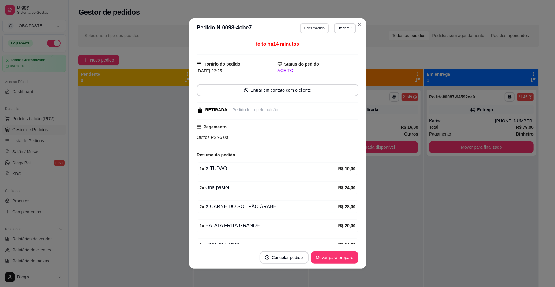
click at [320, 25] on button "Editar pedido" at bounding box center [314, 28] width 29 height 10
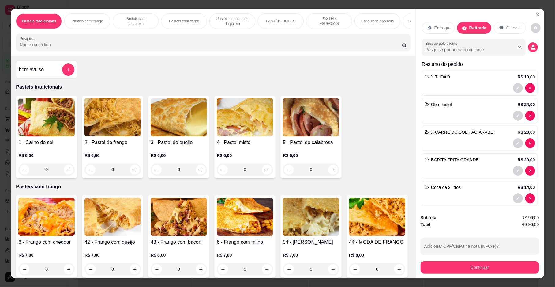
click at [440, 85] on div at bounding box center [480, 88] width 111 height 10
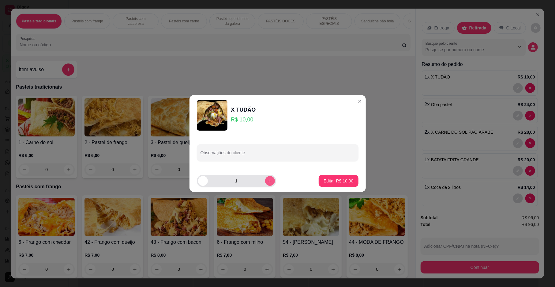
click at [268, 180] on icon "increase-product-quantity" at bounding box center [269, 180] width 3 height 3
type input "2"
click at [332, 177] on button "Editar R$ 20,00" at bounding box center [339, 181] width 40 height 12
type input "2"
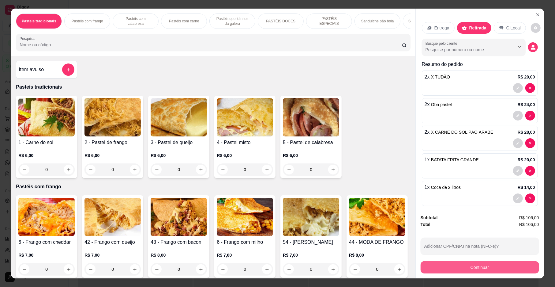
click at [514, 273] on button "Continuar" at bounding box center [480, 267] width 119 height 12
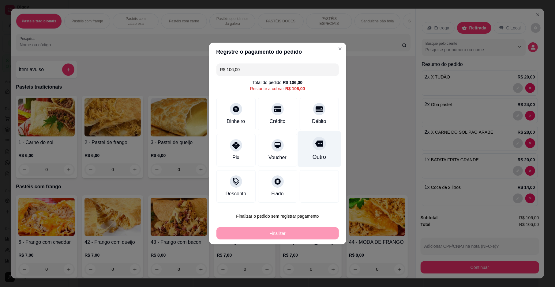
click at [312, 158] on div "Outro" at bounding box center [318, 157] width 13 height 8
type input "R$ 0,00"
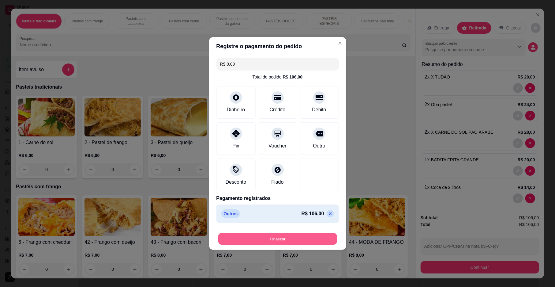
click at [307, 244] on button "Finalizar" at bounding box center [277, 239] width 119 height 12
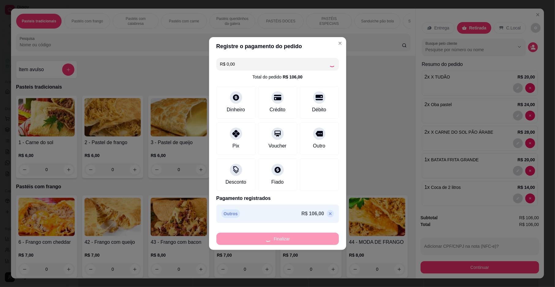
type input "0"
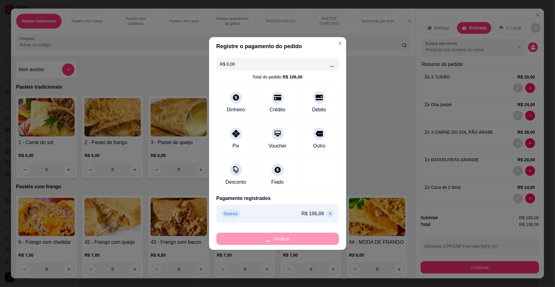
type input "-R$ 106,00"
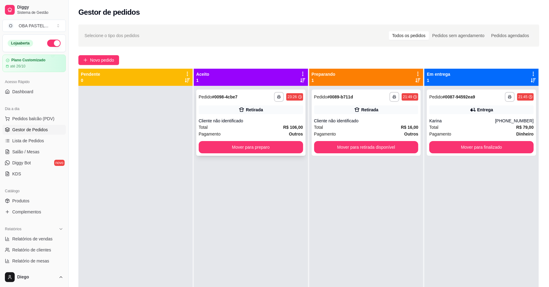
click at [278, 134] on div "Pagamento Outros" at bounding box center [251, 133] width 104 height 7
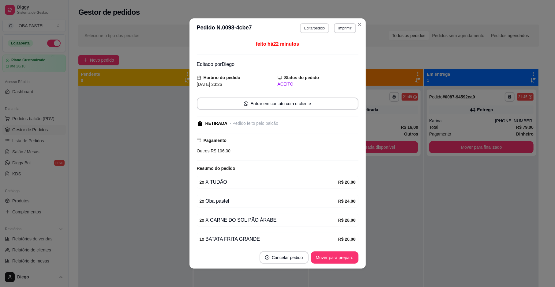
click at [314, 29] on button "Editar pedido" at bounding box center [314, 28] width 29 height 10
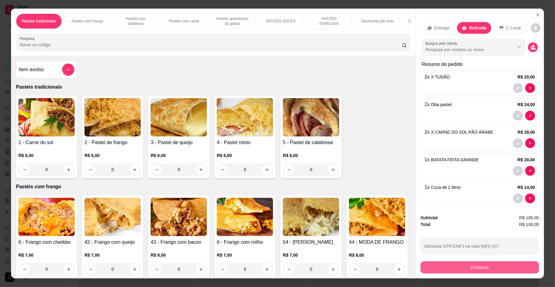
click at [457, 264] on button "Continuar" at bounding box center [480, 267] width 119 height 12
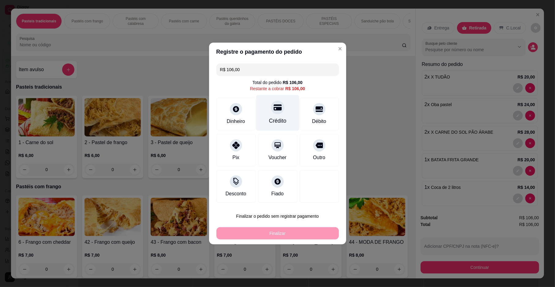
click at [283, 117] on div "Crédito" at bounding box center [277, 113] width 43 height 36
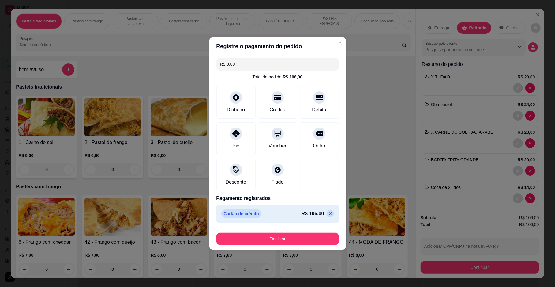
click at [309, 216] on p "R$ 106,00" at bounding box center [313, 213] width 23 height 7
click at [237, 136] on div at bounding box center [235, 131] width 13 height 13
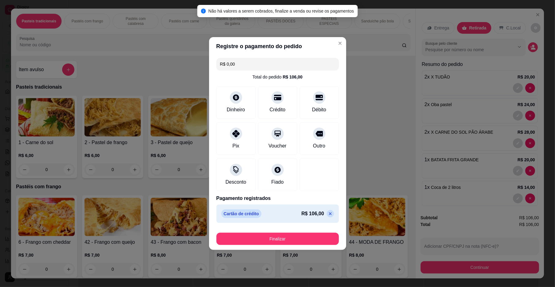
click at [328, 214] on icon at bounding box center [330, 213] width 5 height 5
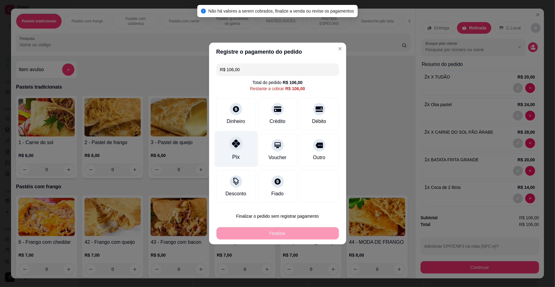
click at [243, 153] on div "Pix" at bounding box center [235, 149] width 43 height 36
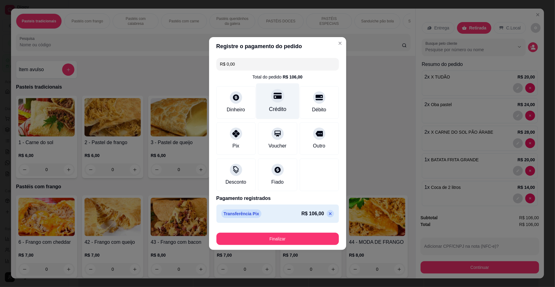
click at [278, 115] on div "Crédito" at bounding box center [277, 101] width 43 height 36
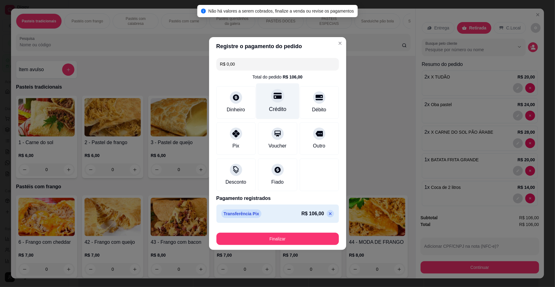
click at [281, 102] on div "Crédito" at bounding box center [277, 101] width 43 height 36
click at [329, 214] on icon at bounding box center [330, 213] width 3 height 3
type input "R$ 106,00"
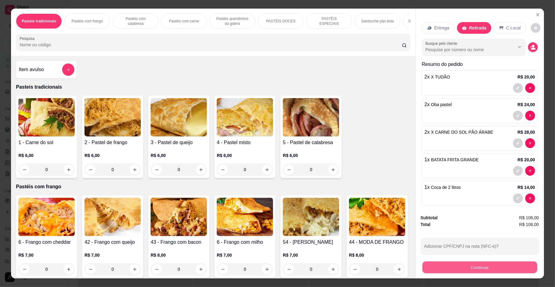
click at [465, 264] on button "Continuar" at bounding box center [480, 267] width 115 height 12
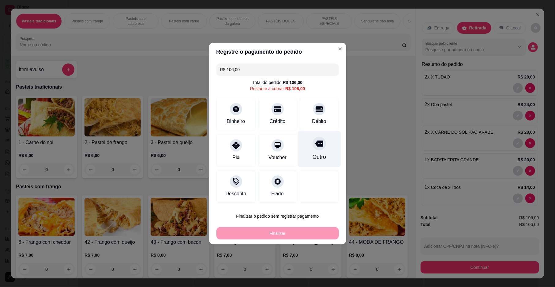
click at [320, 160] on div "Outro" at bounding box center [318, 157] width 13 height 8
type input "R$ 0,00"
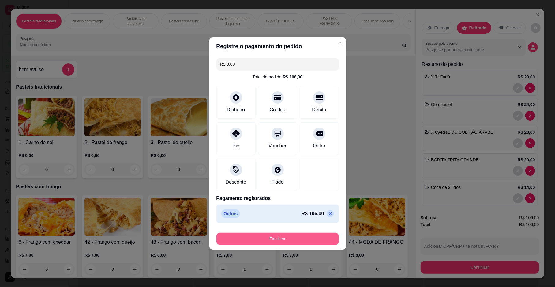
click at [311, 236] on button "Finalizar" at bounding box center [278, 238] width 122 height 12
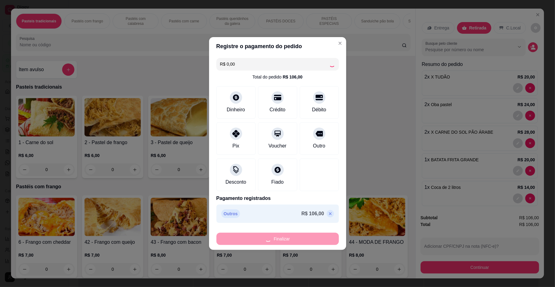
type input "0"
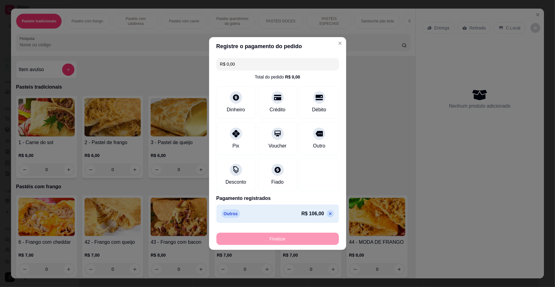
type input "-R$ 106,00"
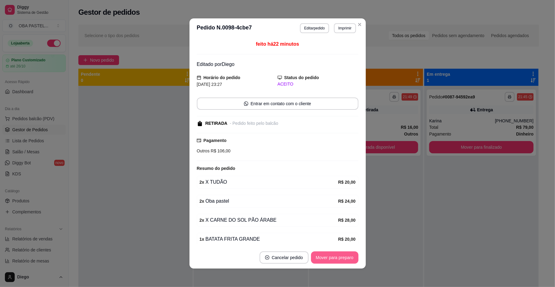
click at [342, 259] on button "Mover para preparo" at bounding box center [334, 257] width 47 height 12
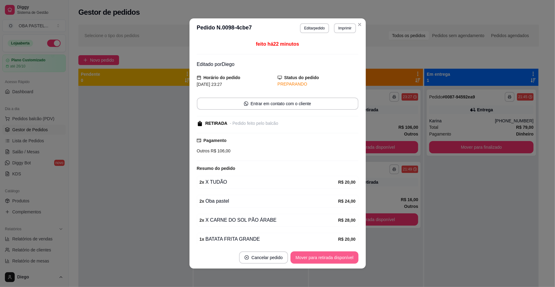
click at [342, 259] on button "Mover para retirada disponível" at bounding box center [325, 257] width 68 height 12
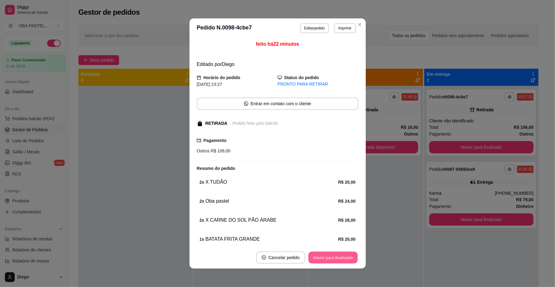
click at [343, 258] on button "Mover para finalizado" at bounding box center [332, 257] width 49 height 12
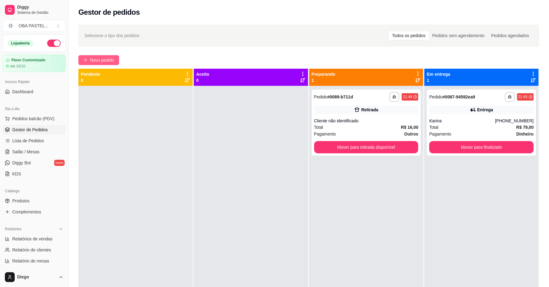
click at [91, 61] on span "Novo pedido" at bounding box center [102, 60] width 24 height 7
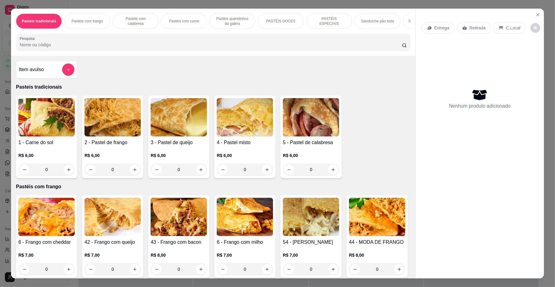
click at [193, 22] on p "Pastéis com carne" at bounding box center [184, 21] width 30 height 5
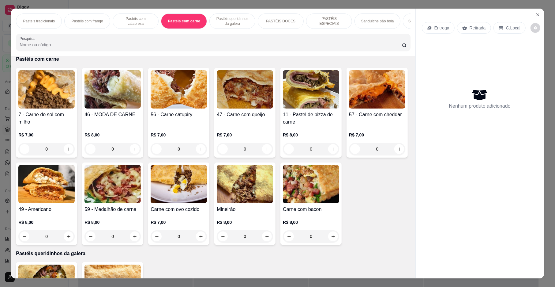
scroll to position [11, 0]
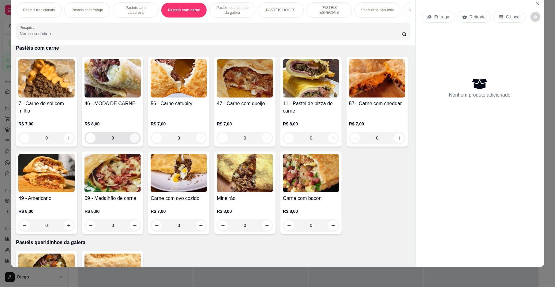
click at [133, 140] on icon "increase-product-quantity" at bounding box center [135, 138] width 5 height 5
type input "1"
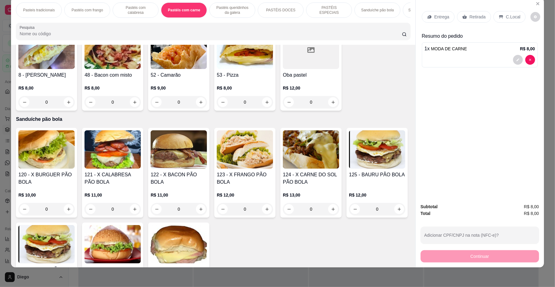
scroll to position [1062, 0]
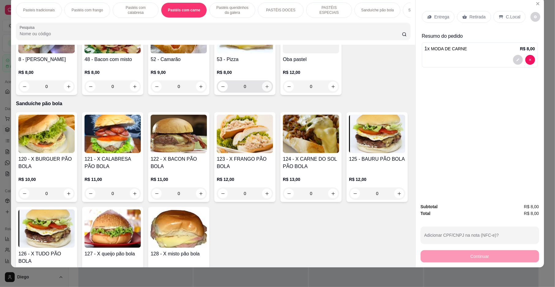
click at [265, 89] on icon "increase-product-quantity" at bounding box center [267, 86] width 5 height 5
type input "1"
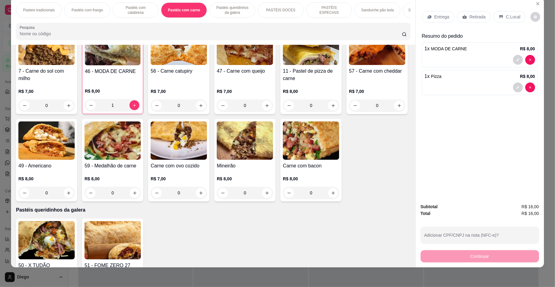
scroll to position [0, 0]
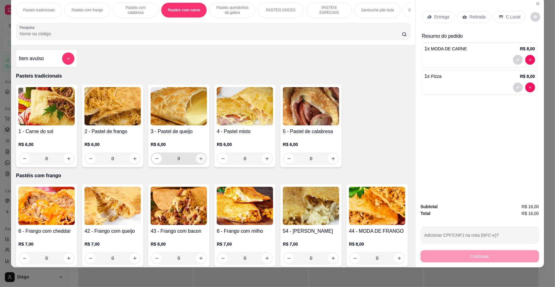
click at [199, 161] on icon "increase-product-quantity" at bounding box center [201, 158] width 5 height 5
type input "1"
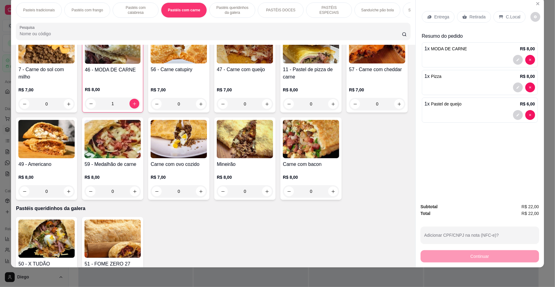
scroll to position [579, 0]
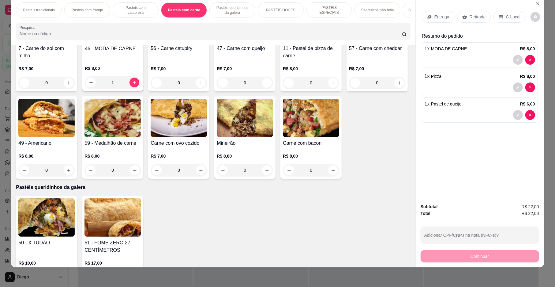
drag, startPoint x: 399, startPoint y: 113, endPoint x: 399, endPoint y: 133, distance: 19.6
click at [399, 133] on div "7 - Carne do sol com milho R$ 7,00 0 46 - MODA DE CARNE R$ 8,00 1 56 - Carne ca…" at bounding box center [213, 90] width 394 height 177
drag, startPoint x: 399, startPoint y: 133, endPoint x: 404, endPoint y: 124, distance: 10.5
click at [399, 133] on div "7 - Carne do sol com milho R$ 7,00 0 46 - MODA DE CARNE R$ 8,00 1 56 - Carne ca…" at bounding box center [213, 90] width 394 height 177
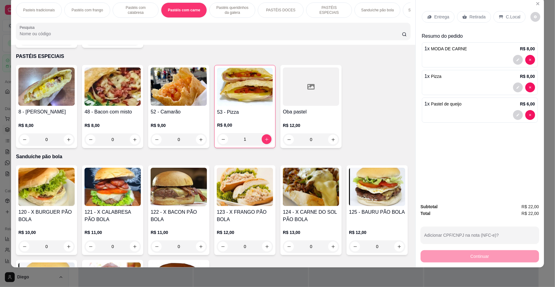
scroll to position [916, 0]
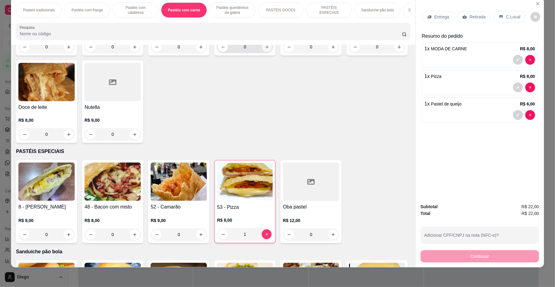
click at [264, 52] on button "increase-product-quantity" at bounding box center [267, 47] width 10 height 10
type input "1"
click at [73, 139] on button "increase-product-quantity" at bounding box center [69, 134] width 10 height 10
type input "1"
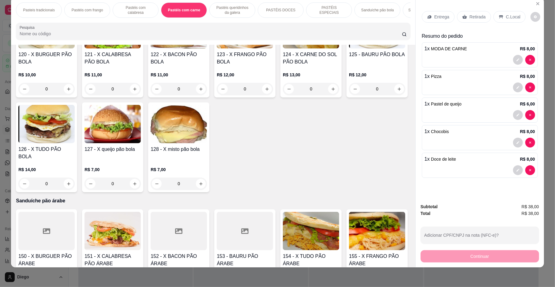
scroll to position [1232, 0]
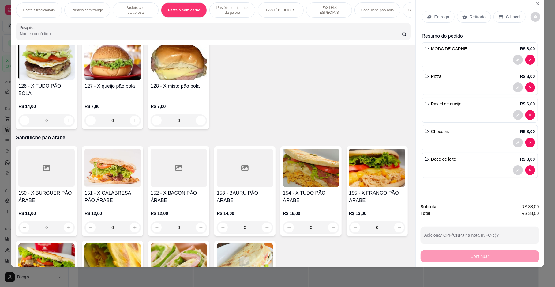
click at [395, 31] on button "increase-product-quantity" at bounding box center [399, 25] width 9 height 9
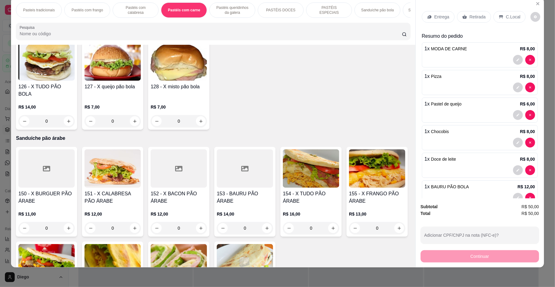
click at [349, 32] on div "1" at bounding box center [377, 26] width 56 height 12
click at [394, 31] on button "increase-product-quantity" at bounding box center [399, 26] width 10 height 10
type input "2"
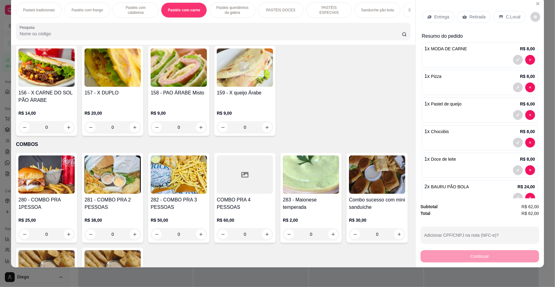
scroll to position [1432, 0]
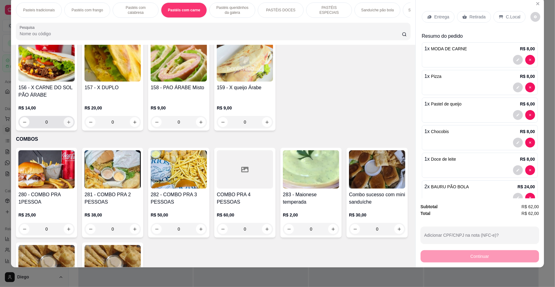
click at [71, 124] on icon "increase-product-quantity" at bounding box center [68, 122] width 5 height 5
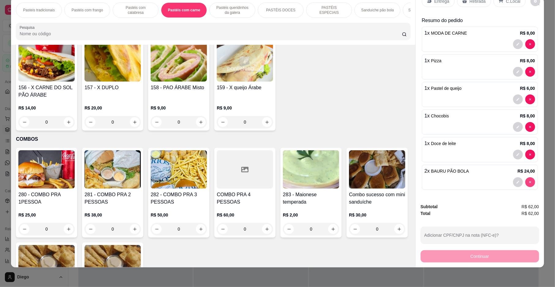
scroll to position [23, 0]
click at [73, 127] on button "increase-product-quantity" at bounding box center [68, 121] width 9 height 9
type input "1"
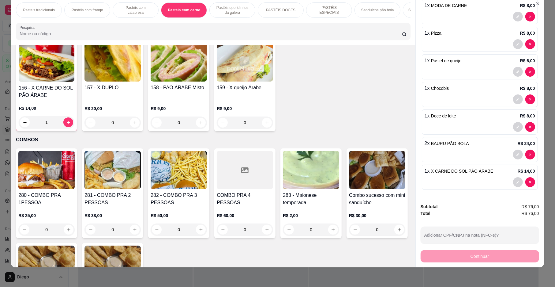
click at [331, 30] on icon "increase-product-quantity" at bounding box center [333, 27] width 5 height 5
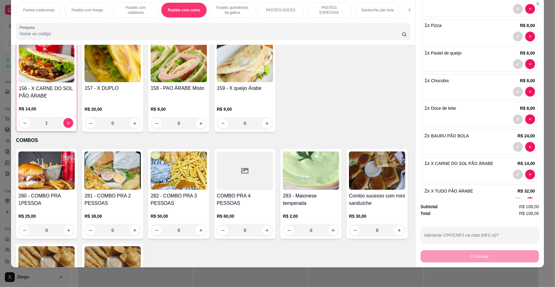
click at [331, 30] on icon "increase-product-quantity" at bounding box center [333, 27] width 5 height 5
click at [287, 30] on icon "decrease-product-quantity" at bounding box center [289, 27] width 5 height 5
type input "2"
click at [461, 148] on div at bounding box center [480, 147] width 111 height 10
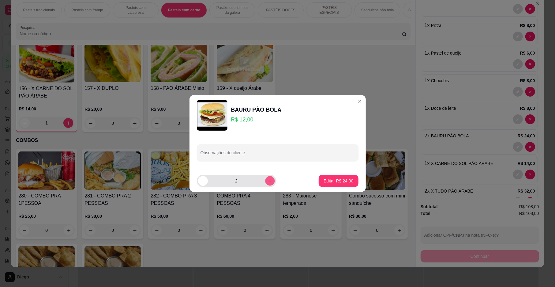
click at [268, 181] on icon "increase-product-quantity" at bounding box center [270, 181] width 5 height 5
type input "3"
click at [336, 179] on p "Editar R$ 36,00" at bounding box center [339, 181] width 30 height 6
type input "3"
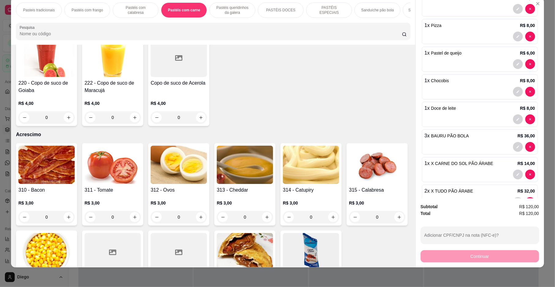
scroll to position [2076, 0]
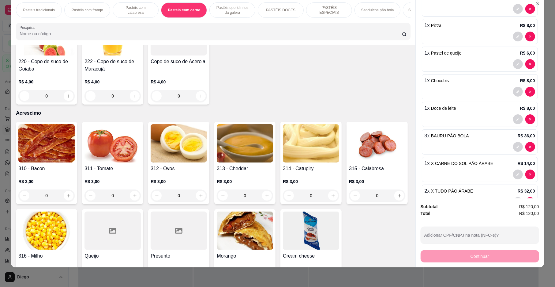
type input "0"
type input "1"
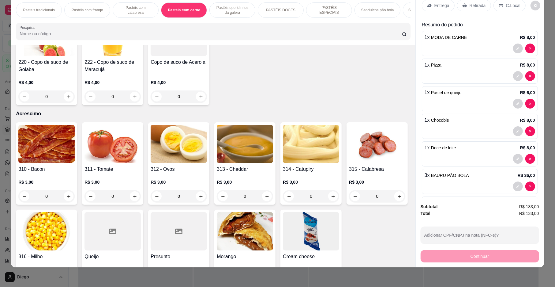
scroll to position [0, 0]
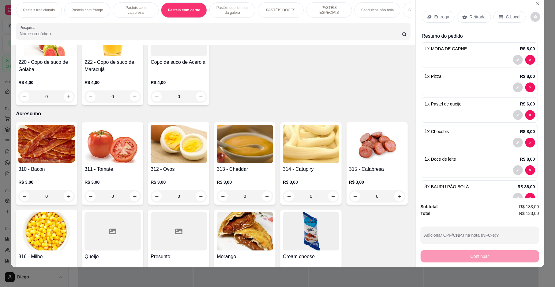
click at [510, 17] on p "C.Local" at bounding box center [513, 17] width 14 height 6
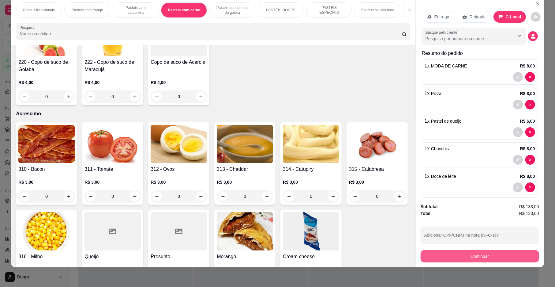
click at [525, 256] on button "Continuar" at bounding box center [480, 256] width 119 height 12
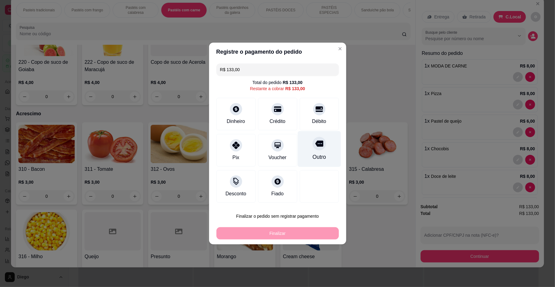
click at [315, 147] on icon at bounding box center [319, 143] width 8 height 8
type input "R$ 0,00"
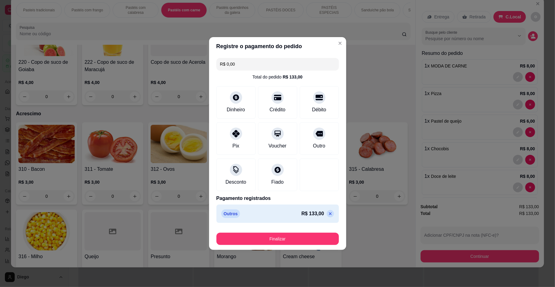
click at [317, 231] on div "Finalizar" at bounding box center [278, 237] width 122 height 15
click at [323, 238] on button "Finalizar" at bounding box center [278, 238] width 122 height 12
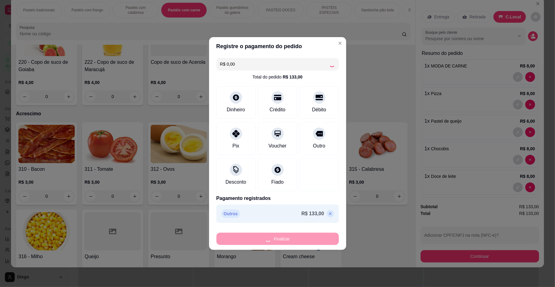
type input "0"
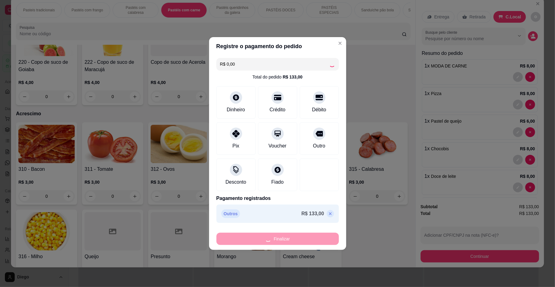
type input "0"
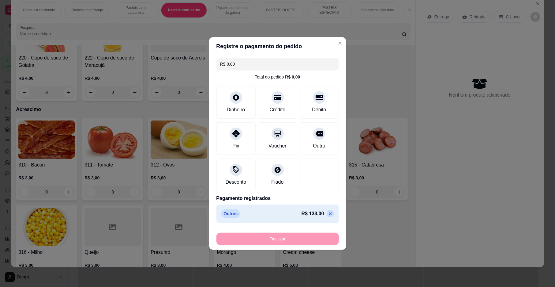
type input "-R$ 133,00"
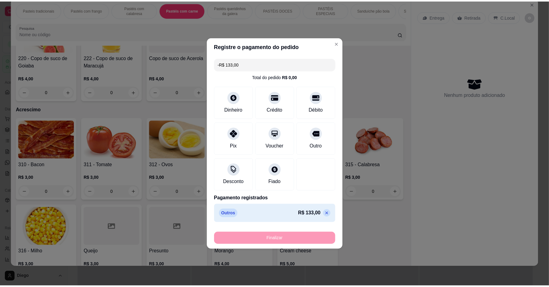
scroll to position [2072, 0]
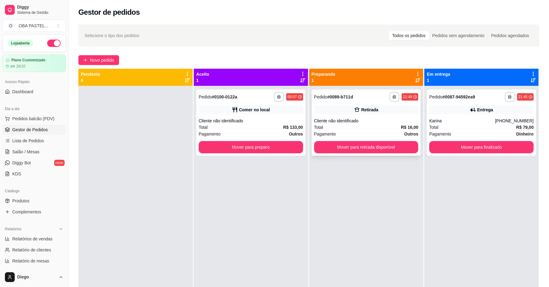
click at [375, 121] on div "Cliente não identificado" at bounding box center [366, 121] width 104 height 6
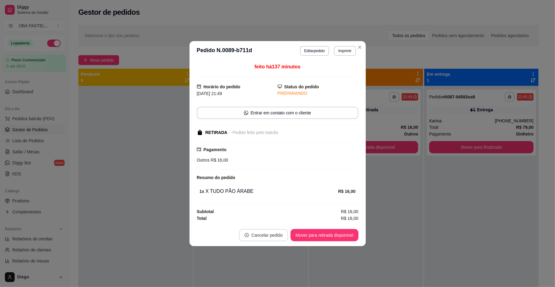
click at [279, 238] on button "Cancelar pedido" at bounding box center [263, 235] width 49 height 12
click at [281, 217] on button "Sim" at bounding box center [281, 221] width 24 height 12
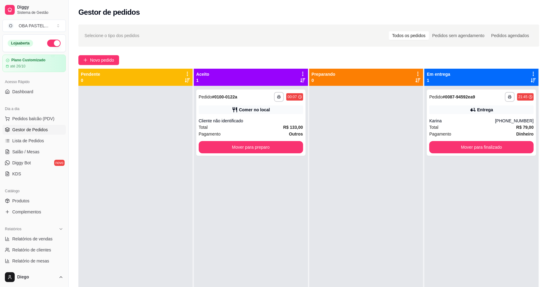
click at [161, 191] on div at bounding box center [135, 229] width 114 height 287
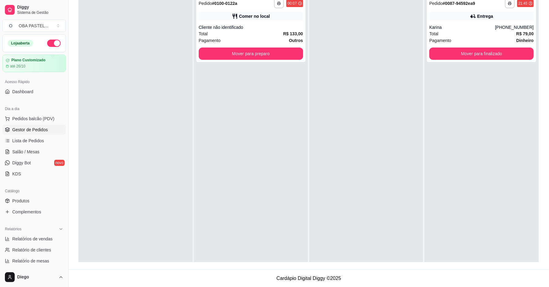
scroll to position [154, 0]
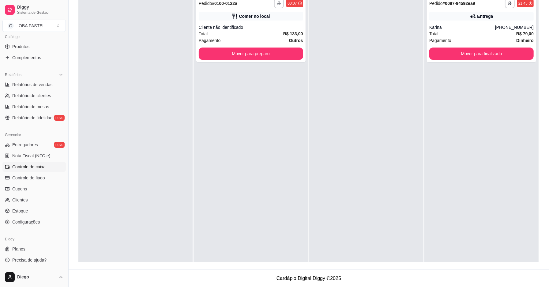
click at [42, 168] on span "Controle de caixa" at bounding box center [28, 167] width 33 height 6
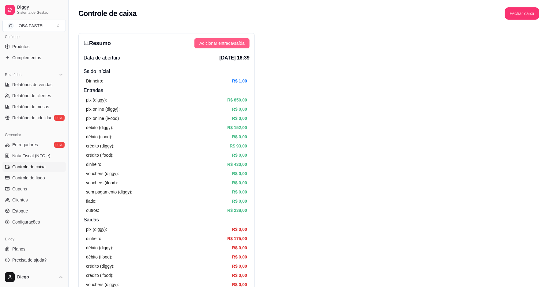
click at [207, 43] on span "Adicionar entrada/saída" at bounding box center [221, 43] width 45 height 7
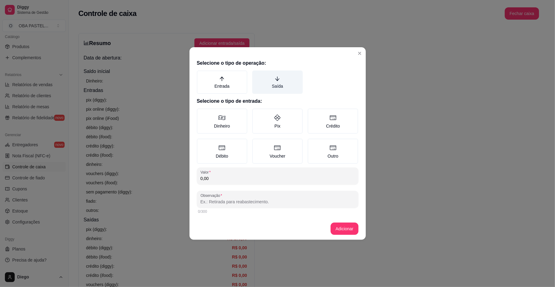
click at [273, 77] on label "Saída" at bounding box center [277, 81] width 51 height 23
click at [257, 75] on button "Saída" at bounding box center [254, 72] width 5 height 5
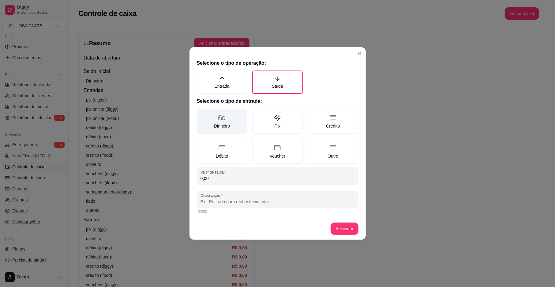
click at [227, 123] on label "Dinheiro" at bounding box center [222, 120] width 51 height 25
click at [202, 113] on button "Dinheiro" at bounding box center [199, 110] width 5 height 5
click at [227, 185] on div "Selecione o tipo de operação: Entrada Saída Selecione o tipo de entrada: Dinhei…" at bounding box center [278, 137] width 176 height 160
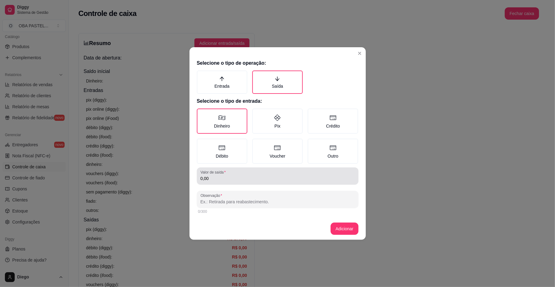
click at [227, 183] on div "Valor de saída 0,00" at bounding box center [278, 175] width 162 height 17
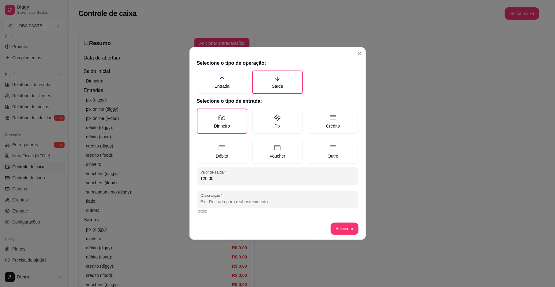
type input "120,00"
click at [269, 201] on input "Observação" at bounding box center [278, 201] width 154 height 6
type input "CAMILA"
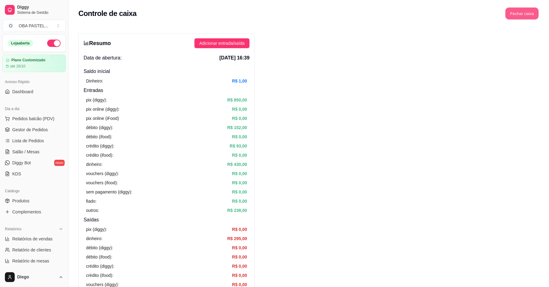
click at [529, 16] on button "Fechar caixa" at bounding box center [522, 14] width 33 height 12
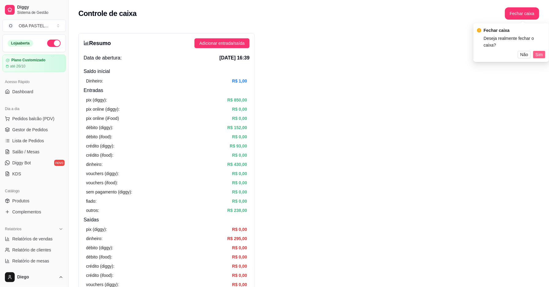
click at [539, 51] on span "Sim" at bounding box center [539, 54] width 7 height 7
